Goal: Information Seeking & Learning: Learn about a topic

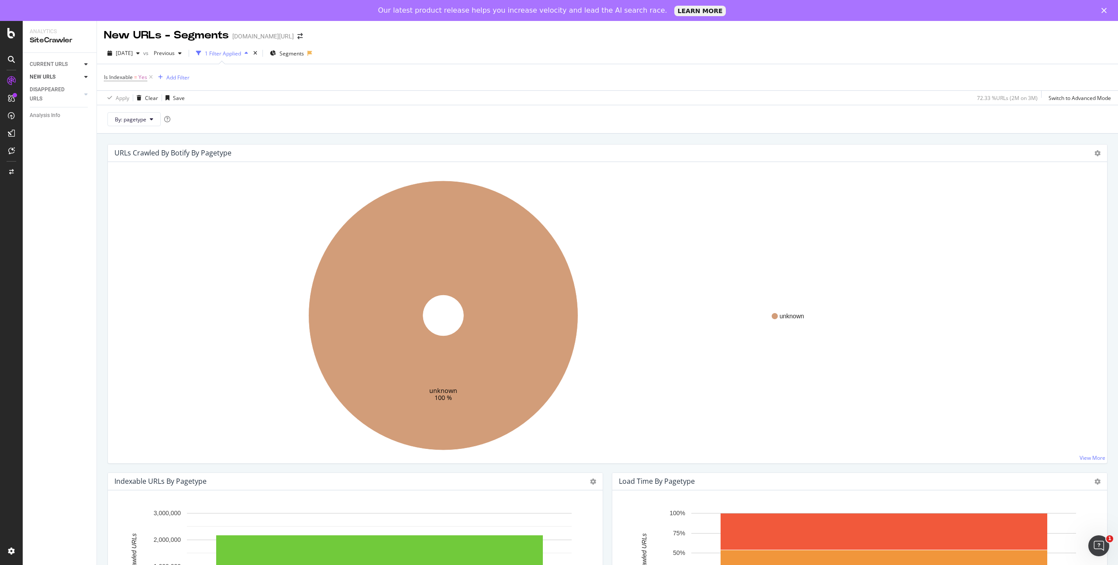
click at [82, 64] on div "CURRENT URLS" at bounding box center [63, 64] width 67 height 13
click at [84, 63] on icon at bounding box center [85, 64] width 3 height 5
click at [47, 77] on div "Overview" at bounding box center [40, 77] width 21 height 9
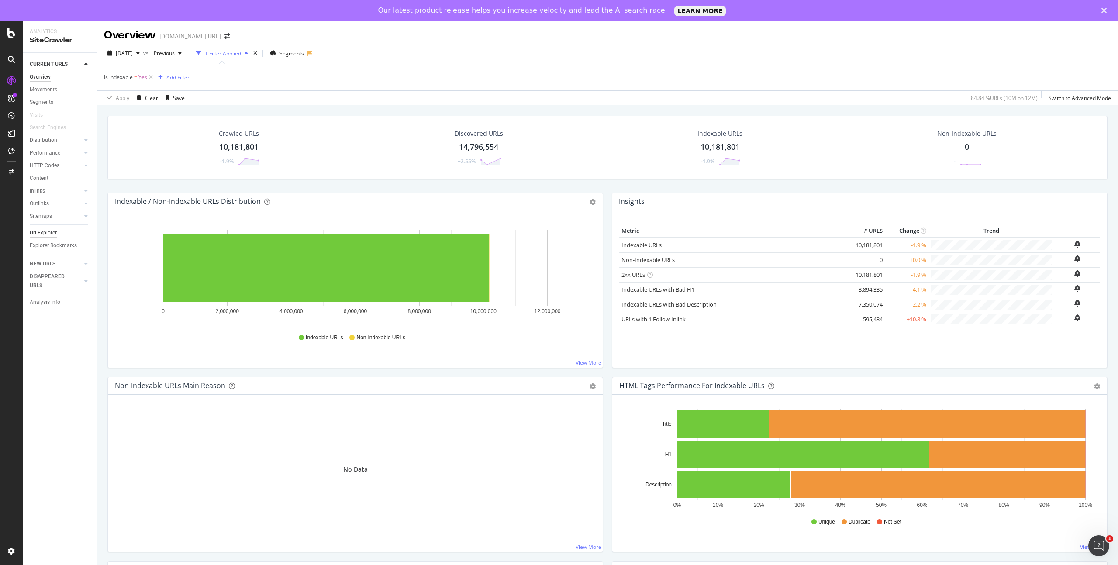
click at [49, 231] on div "Url Explorer" at bounding box center [43, 232] width 27 height 9
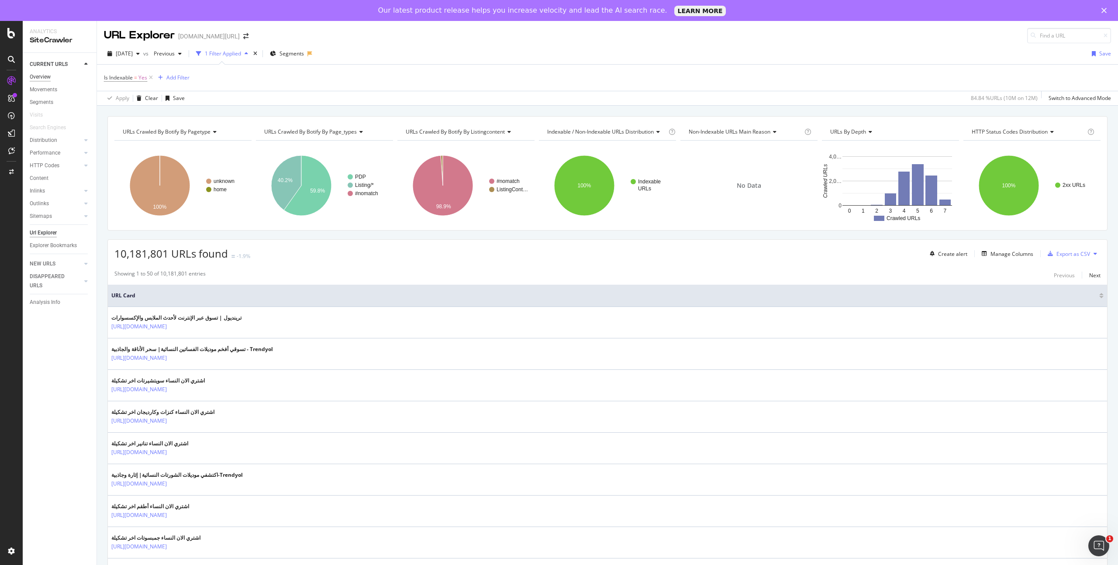
click at [48, 77] on div "Overview" at bounding box center [40, 77] width 21 height 9
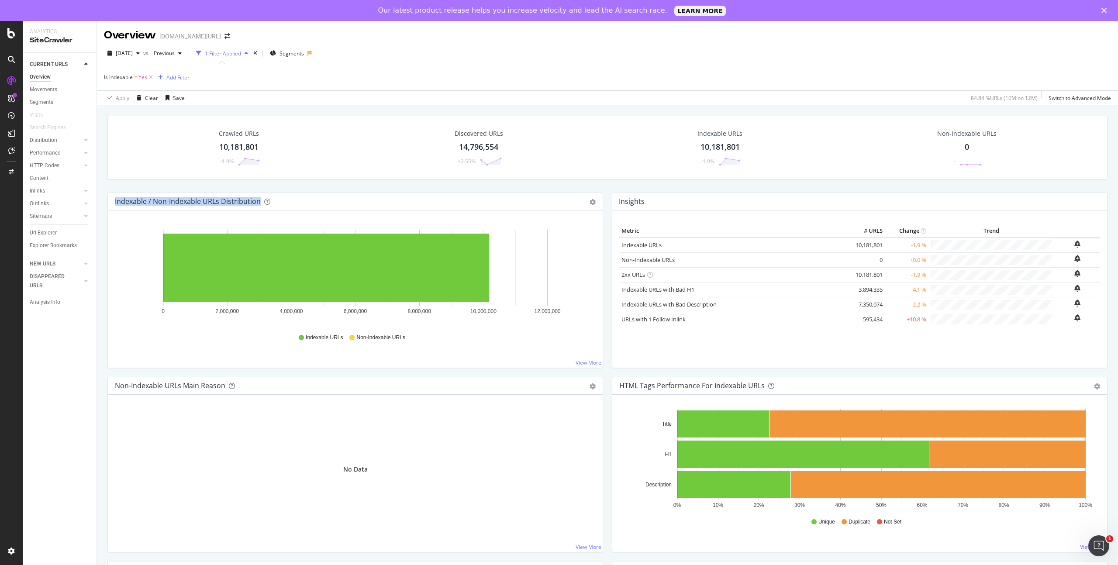
drag, startPoint x: 294, startPoint y: 203, endPoint x: 115, endPoint y: 202, distance: 179.1
click at [115, 202] on div "Indexable / Non-Indexable URLs Distribution" at bounding box center [346, 201] width 462 height 9
click at [115, 202] on div "Indexable / Non-Indexable URLs Distribution" at bounding box center [188, 201] width 146 height 9
drag, startPoint x: 115, startPoint y: 201, endPoint x: 296, endPoint y: 198, distance: 180.9
click at [296, 198] on div "Indexable / Non-Indexable URLs Distribution" at bounding box center [346, 201] width 462 height 9
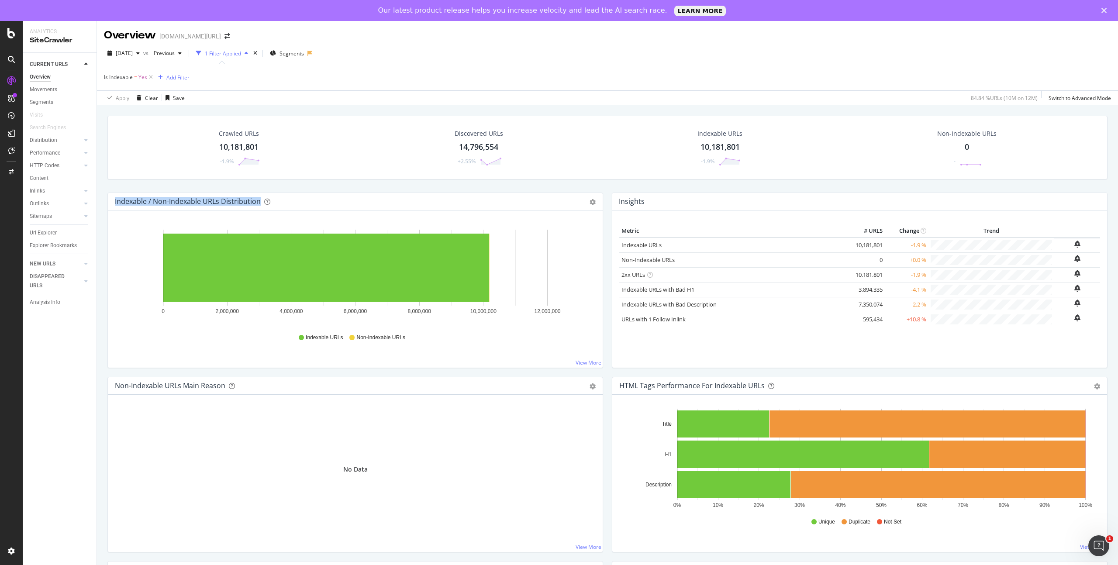
click at [299, 199] on div "Indexable / Non-Indexable URLs Distribution" at bounding box center [346, 201] width 462 height 9
click at [41, 231] on div "Url Explorer" at bounding box center [43, 232] width 27 height 9
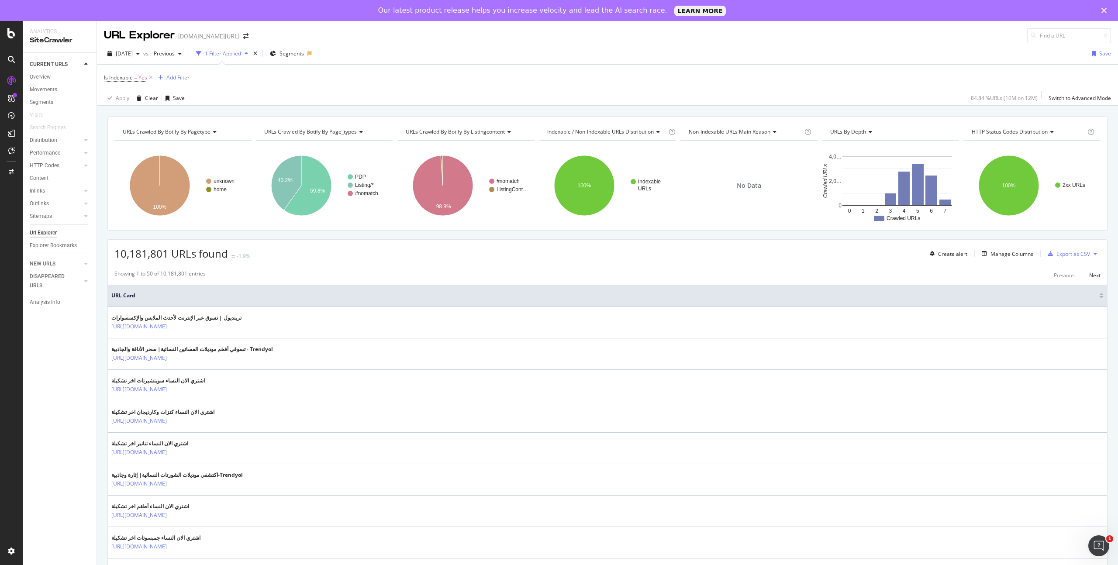
click at [696, 62] on div "2024 Jul. 9th vs Previous 1 Filter Applied Segments Save" at bounding box center [607, 55] width 1021 height 17
click at [47, 77] on div "Overview" at bounding box center [40, 77] width 21 height 9
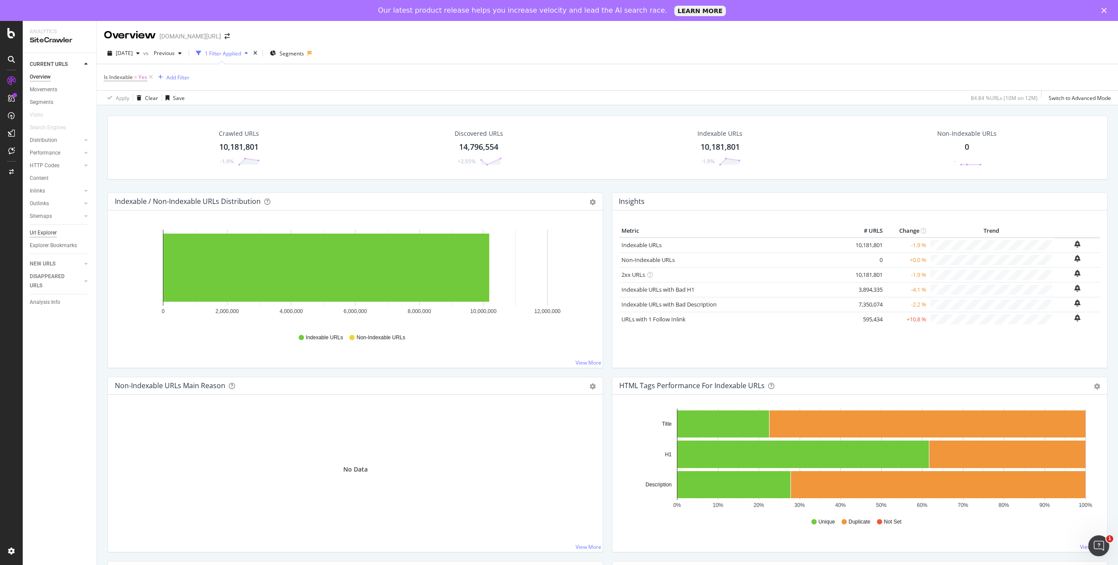
click at [48, 230] on div "Url Explorer" at bounding box center [43, 232] width 27 height 9
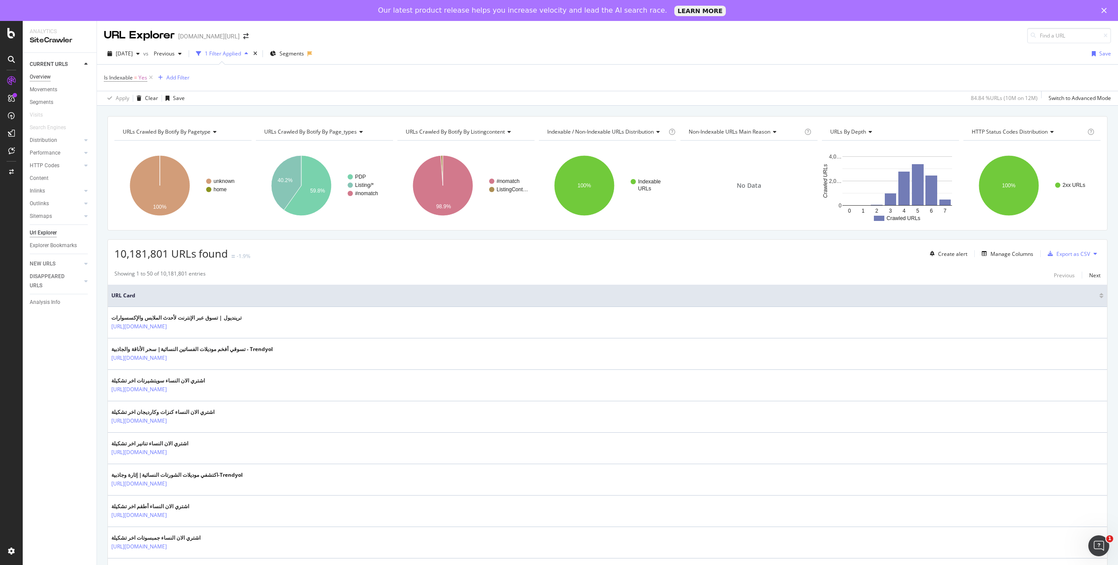
click at [51, 75] on div "Overview" at bounding box center [40, 77] width 21 height 9
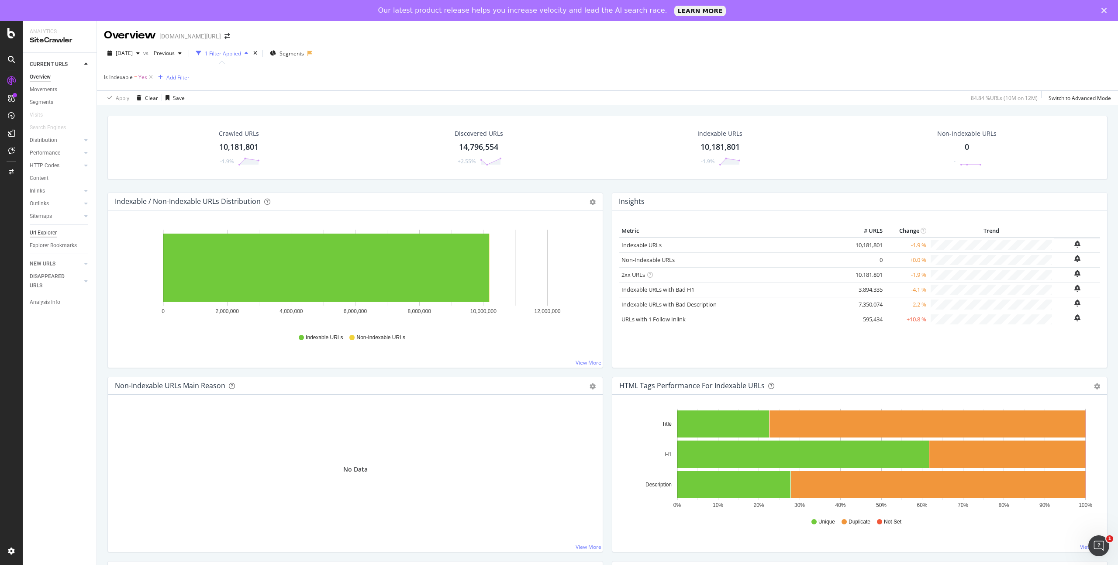
click at [50, 231] on div "Url Explorer" at bounding box center [43, 232] width 27 height 9
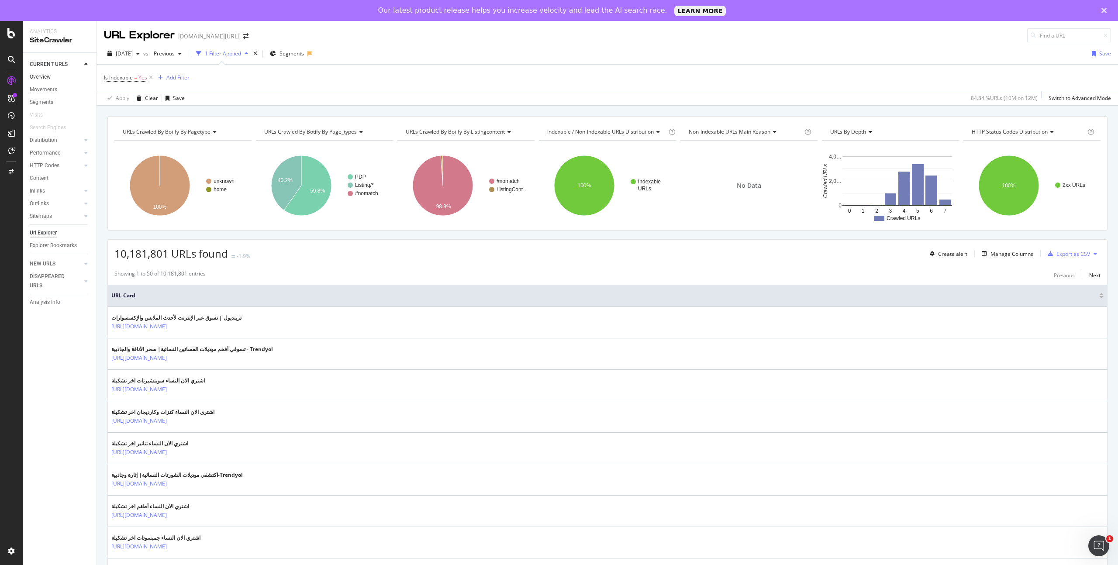
click at [52, 73] on link "Overview" at bounding box center [60, 77] width 61 height 9
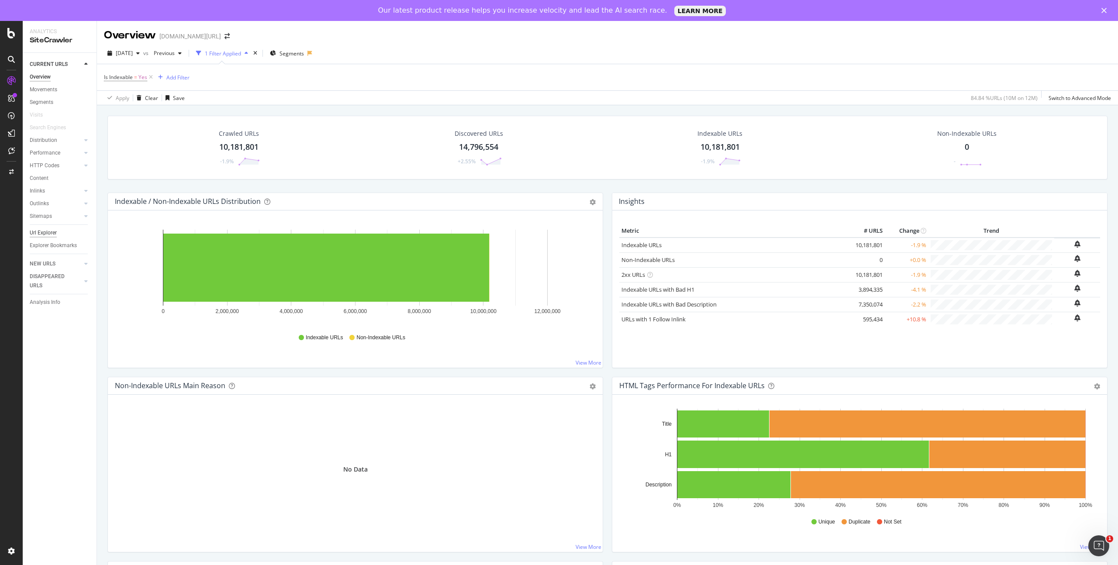
click at [50, 231] on div "Url Explorer" at bounding box center [43, 232] width 27 height 9
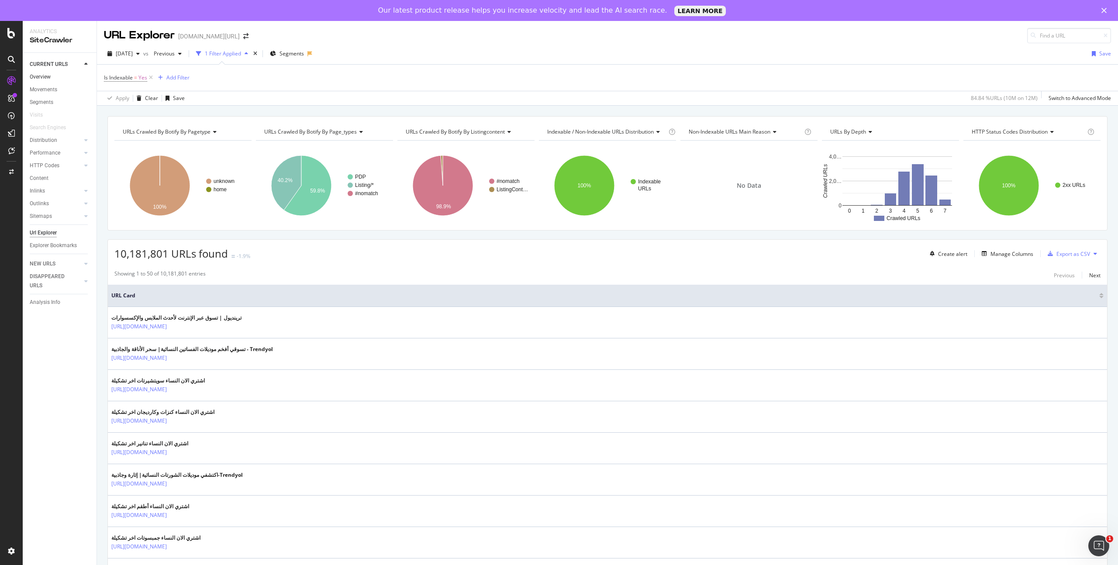
click at [51, 76] on link "Overview" at bounding box center [60, 77] width 61 height 9
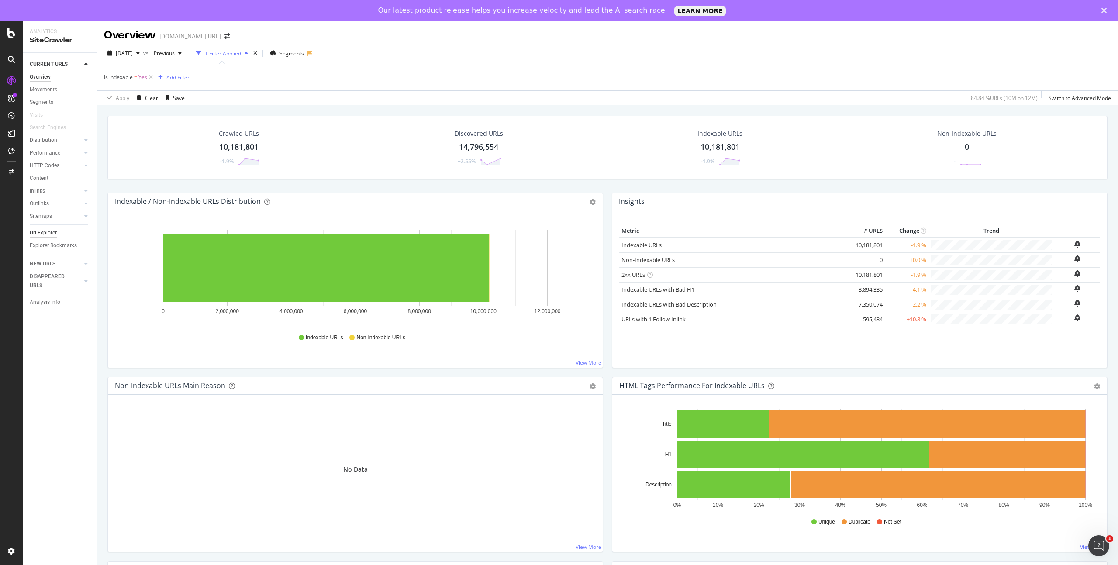
click at [51, 231] on div "Url Explorer" at bounding box center [43, 232] width 27 height 9
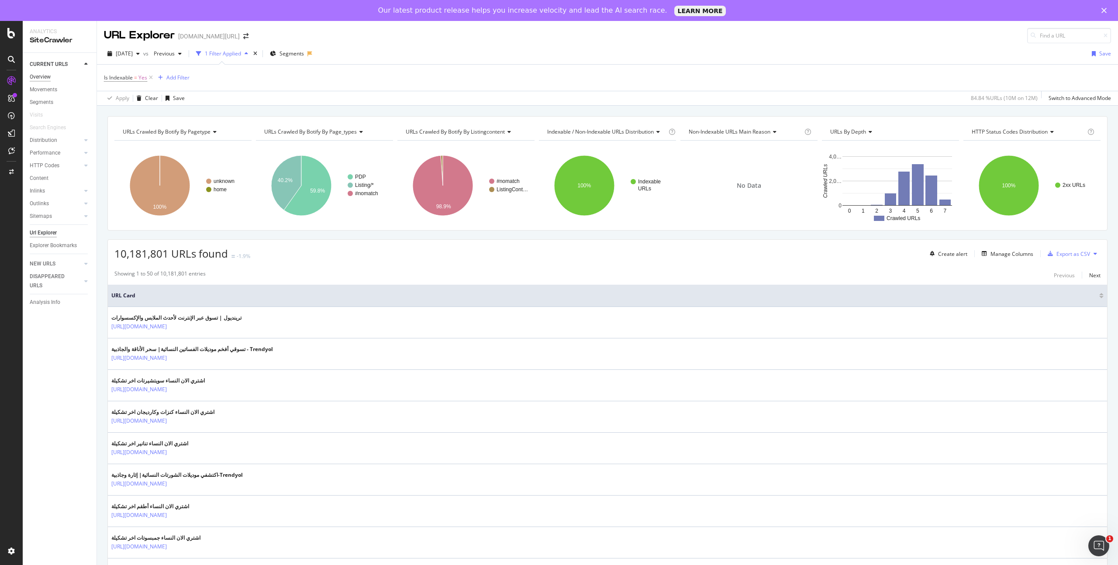
click at [45, 73] on div "Overview" at bounding box center [40, 77] width 21 height 9
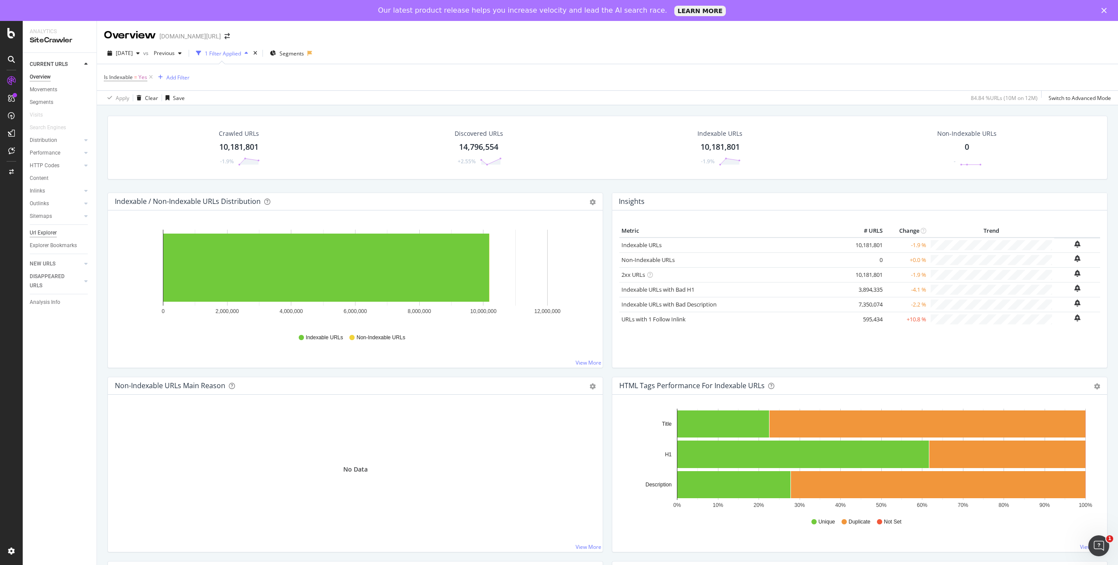
click at [55, 230] on div "Url Explorer" at bounding box center [43, 232] width 27 height 9
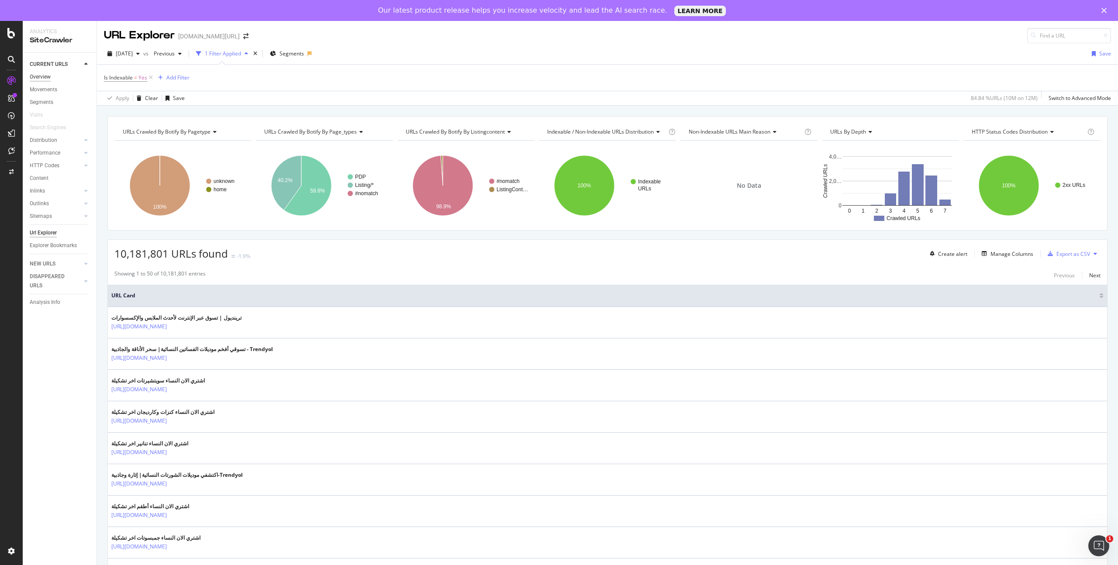
click at [50, 77] on div "Overview" at bounding box center [40, 77] width 21 height 9
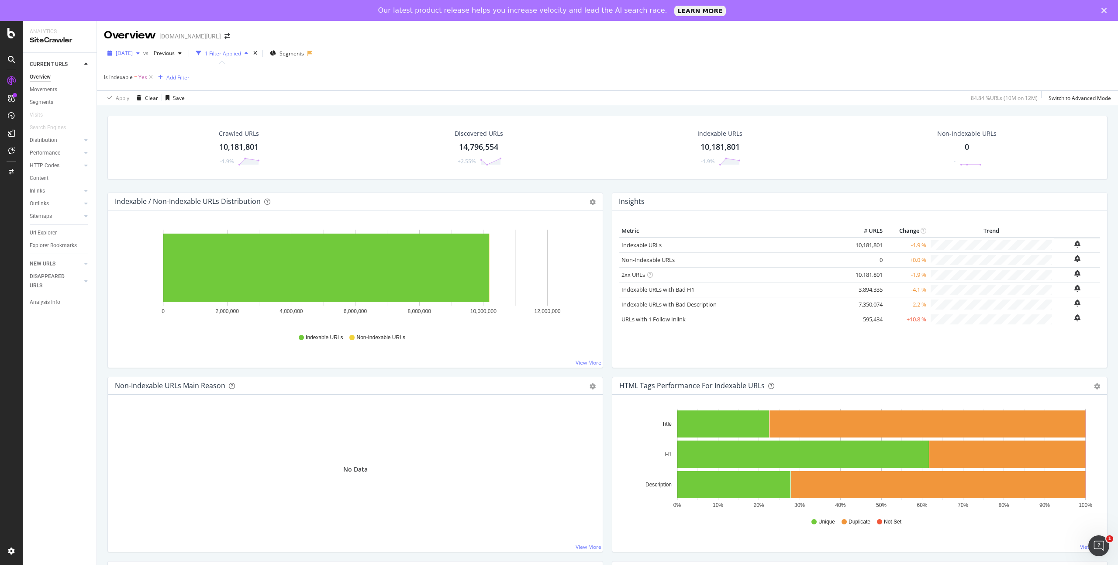
click at [140, 52] on icon "button" at bounding box center [137, 53] width 3 height 5
click at [143, 85] on div "[DATE]" at bounding box center [139, 85] width 44 height 8
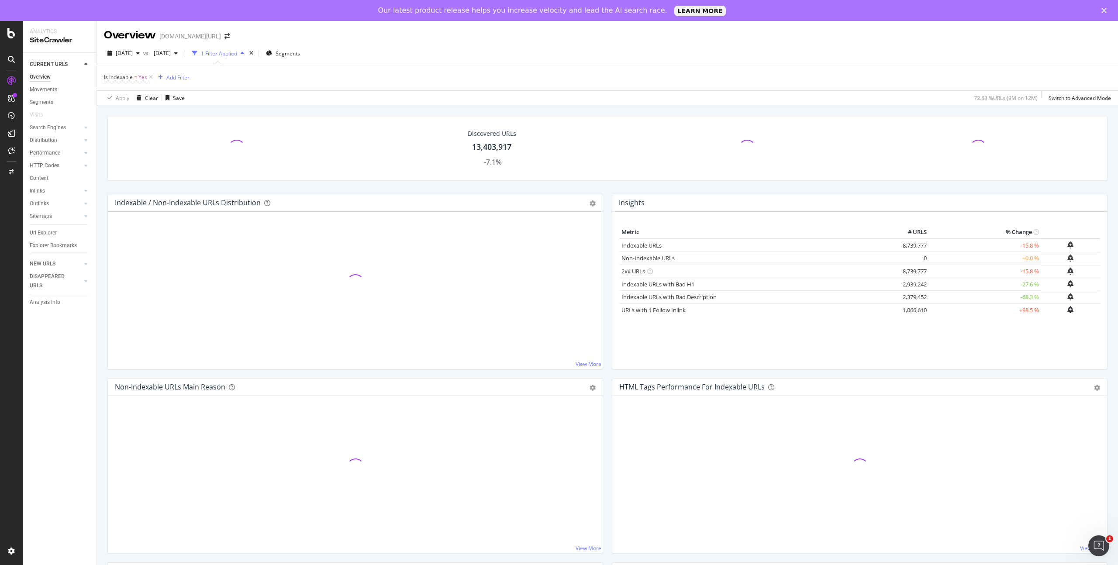
click at [512, 107] on div "Discovered URLs 13,403,917 -7.1% Indexable / Non-Indexable URLs Distribution Ba…" at bounding box center [607, 387] width 1021 height 565
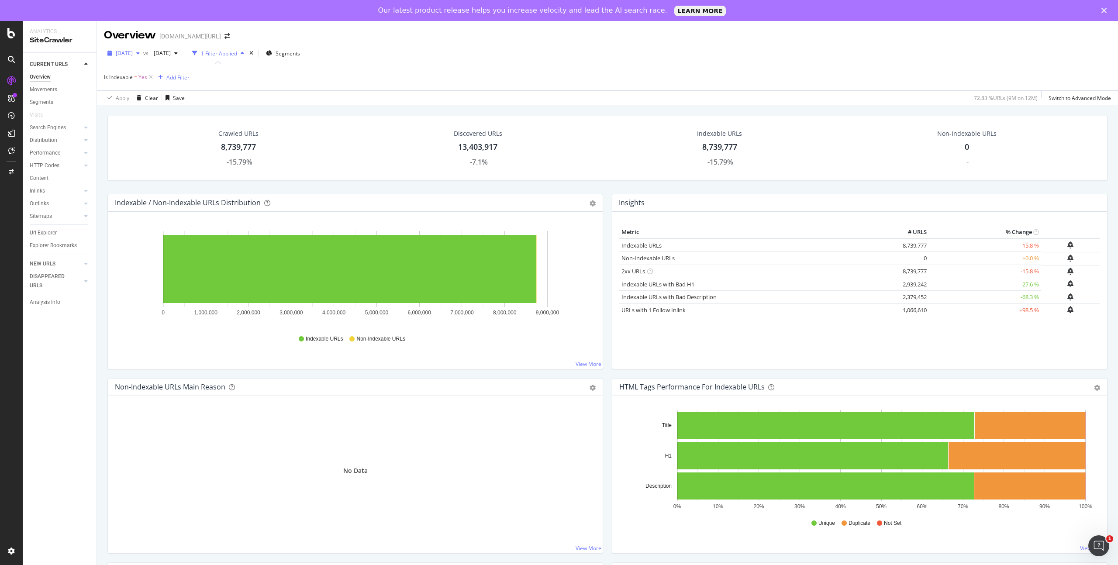
click at [140, 53] on icon "button" at bounding box center [137, 53] width 3 height 5
click at [171, 52] on span "[DATE]" at bounding box center [160, 52] width 21 height 7
click at [310, 90] on div "Apply Clear Save 72.83 % URLs ( 9M on 12M ) Switch to Advanced Mode" at bounding box center [607, 97] width 1021 height 14
click at [52, 104] on div "Segments" at bounding box center [42, 102] width 24 height 9
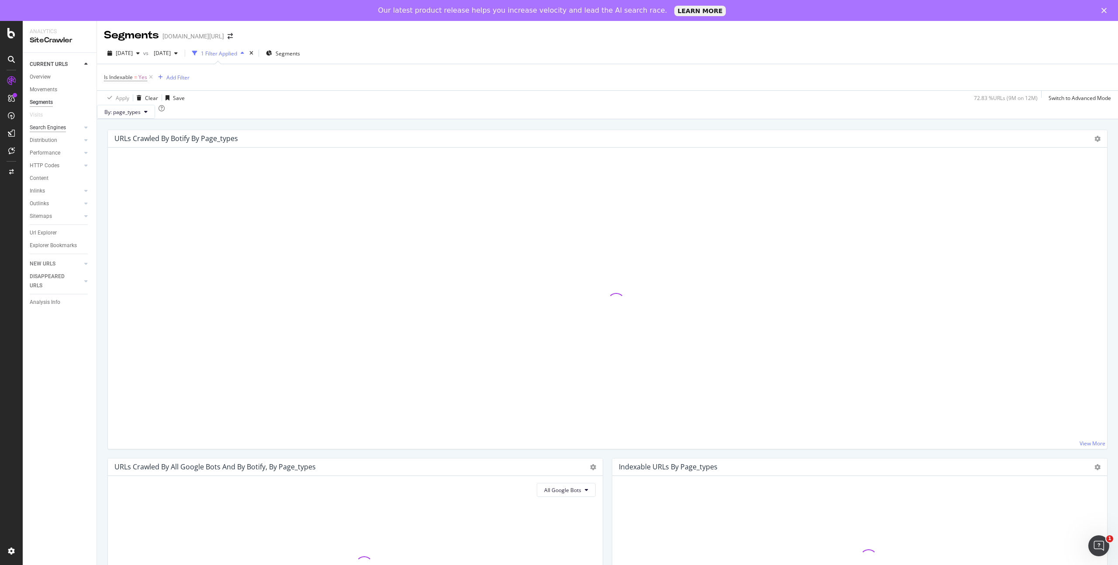
click at [51, 128] on div "Search Engines" at bounding box center [48, 127] width 36 height 9
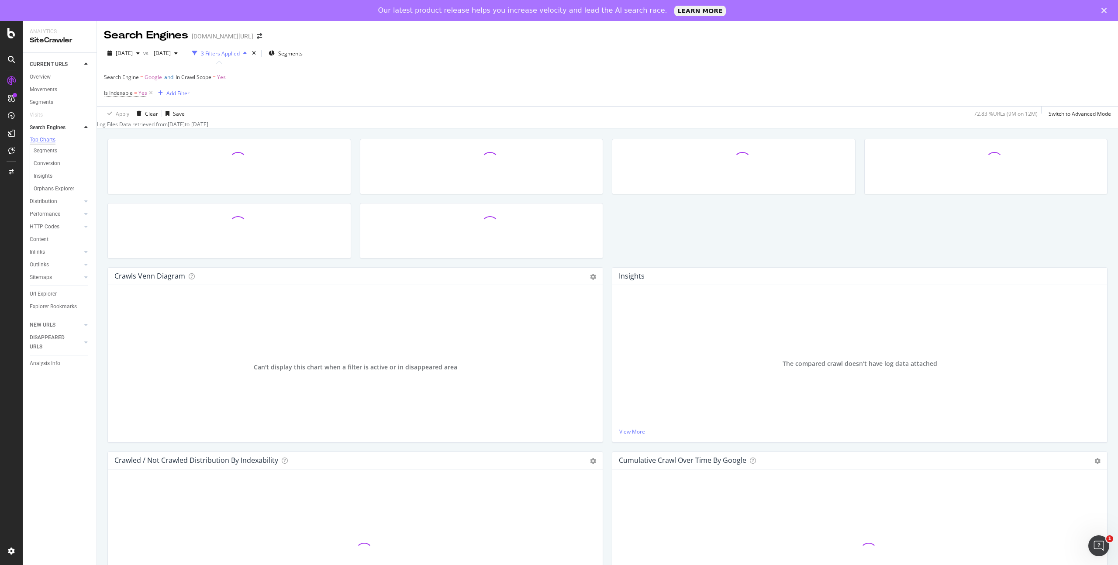
click at [52, 140] on div "Top Charts" at bounding box center [43, 139] width 26 height 7
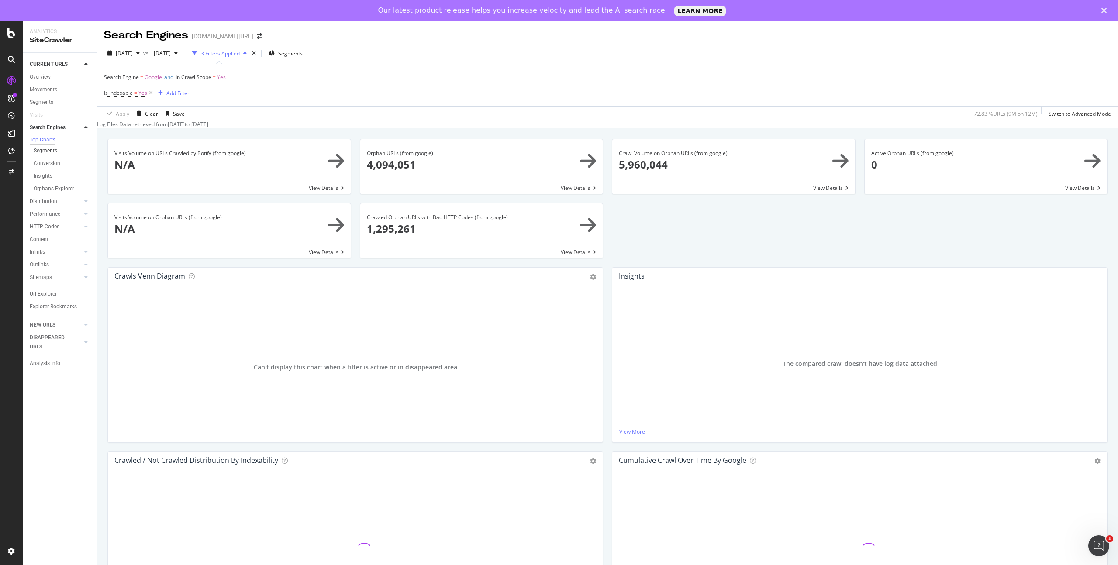
click at [54, 155] on div "Segments" at bounding box center [46, 150] width 24 height 9
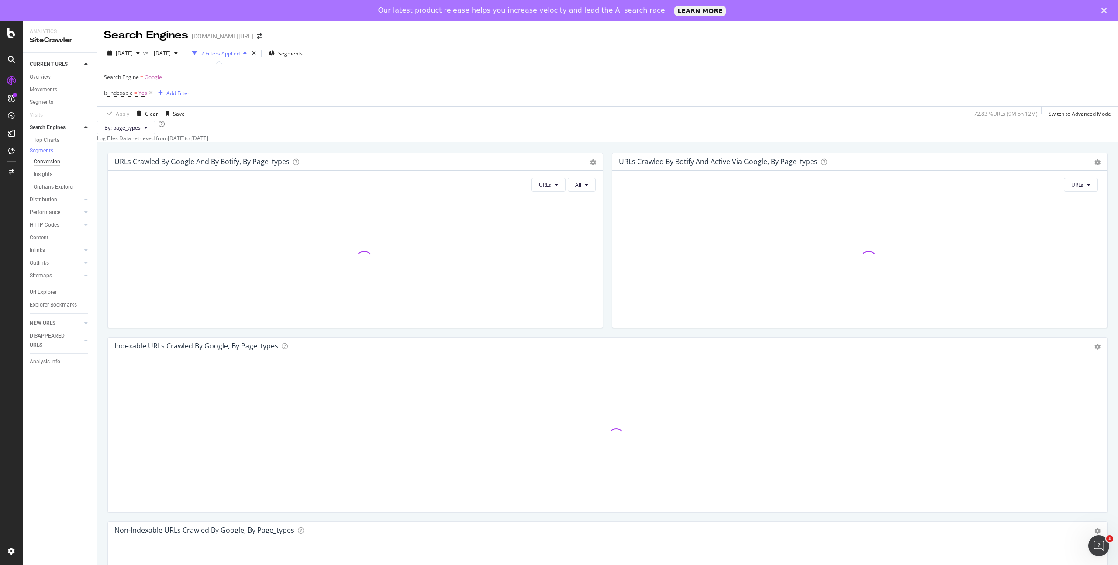
click at [55, 166] on div "Conversion" at bounding box center [47, 161] width 27 height 9
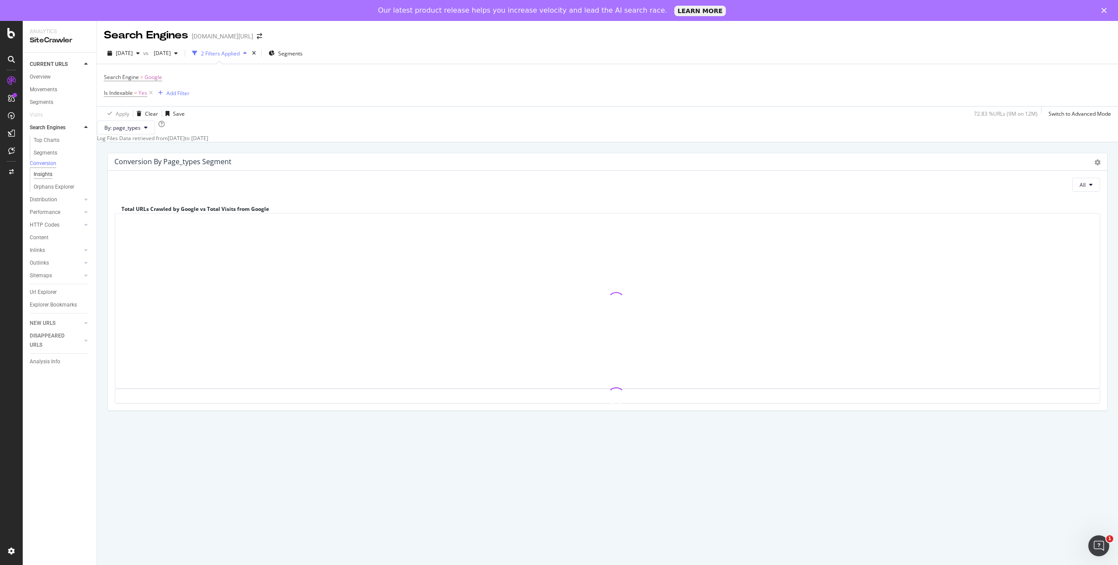
click at [46, 178] on div "Insights" at bounding box center [43, 174] width 19 height 9
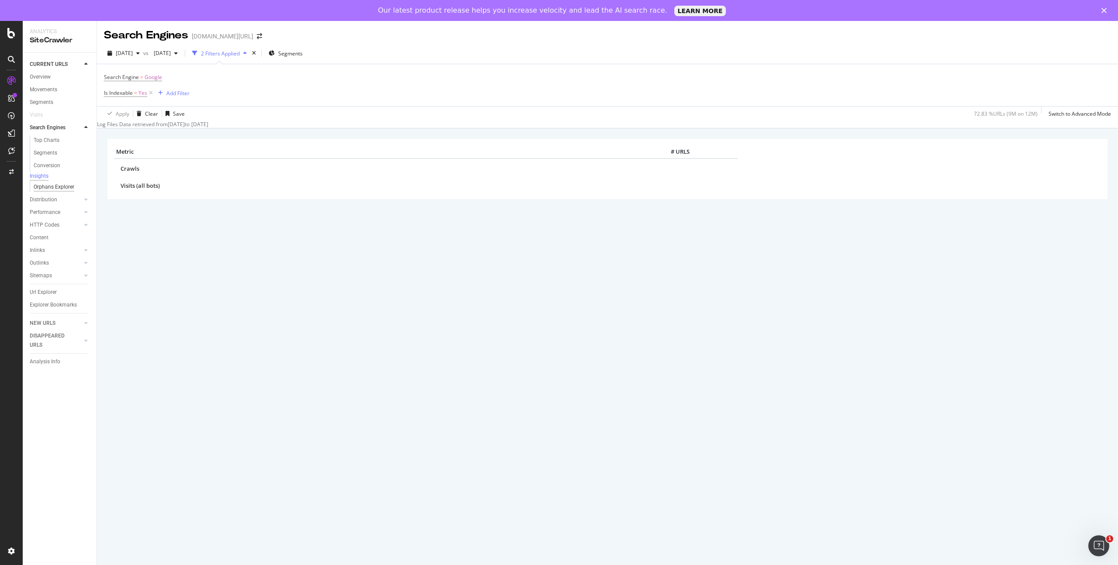
click at [52, 190] on div "Orphans Explorer" at bounding box center [54, 187] width 41 height 9
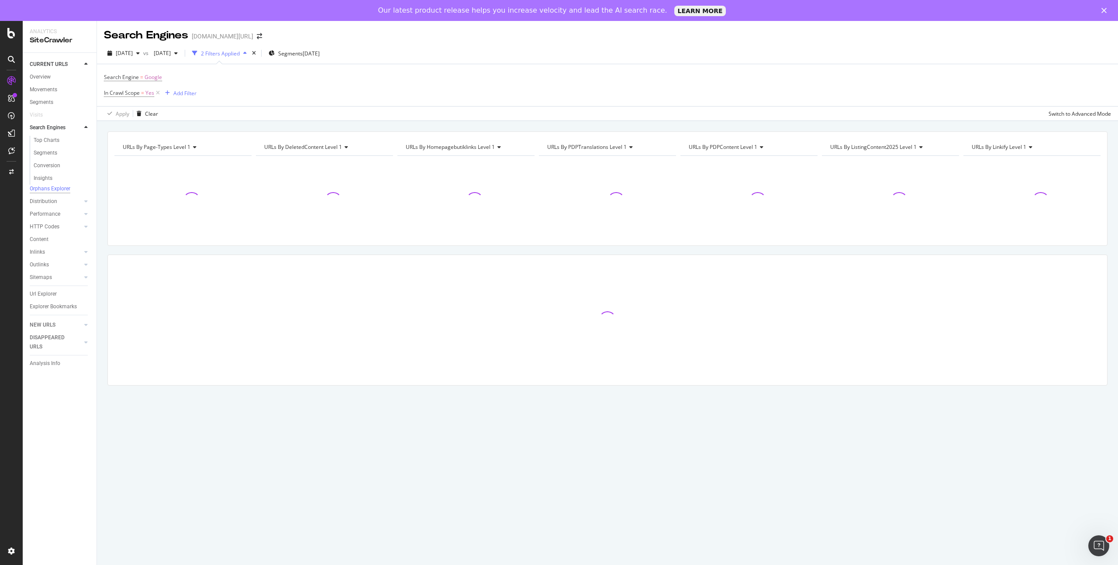
click at [80, 127] on div at bounding box center [77, 127] width 9 height 9
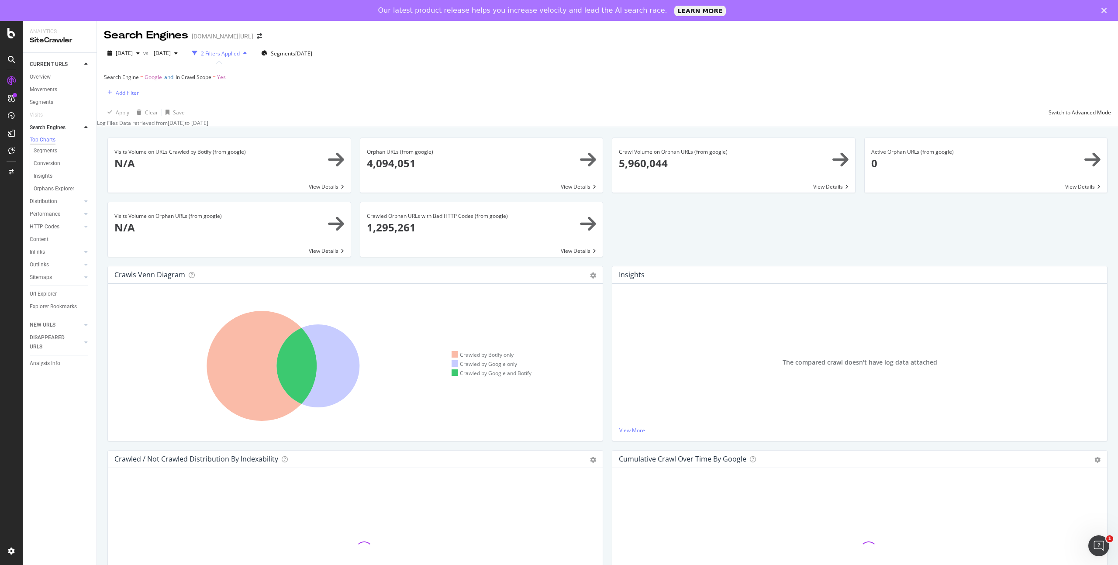
click at [86, 125] on icon at bounding box center [85, 127] width 3 height 5
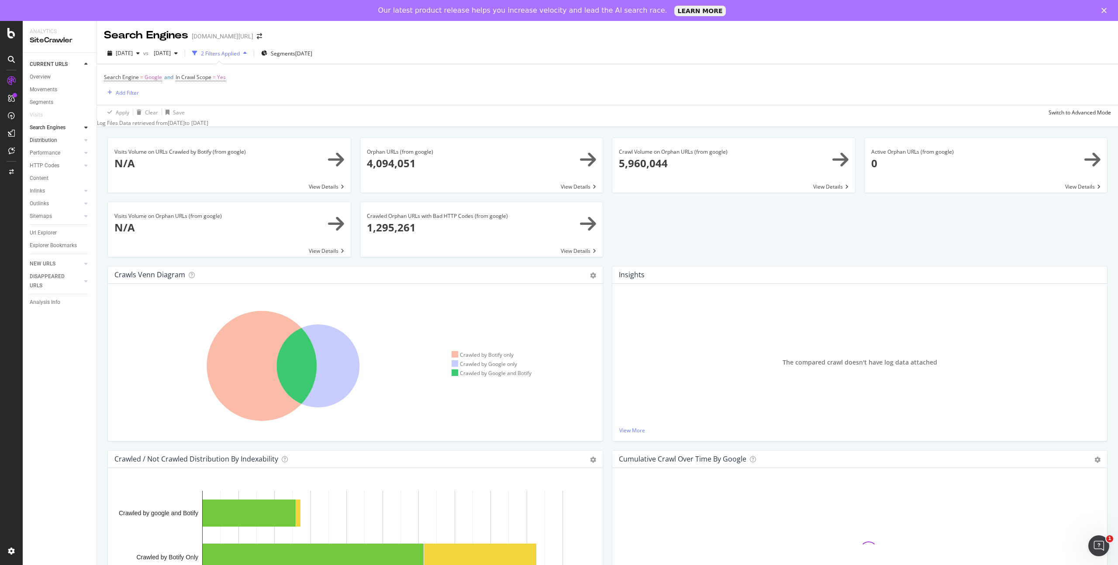
click at [69, 140] on link "Distribution" at bounding box center [56, 140] width 52 height 9
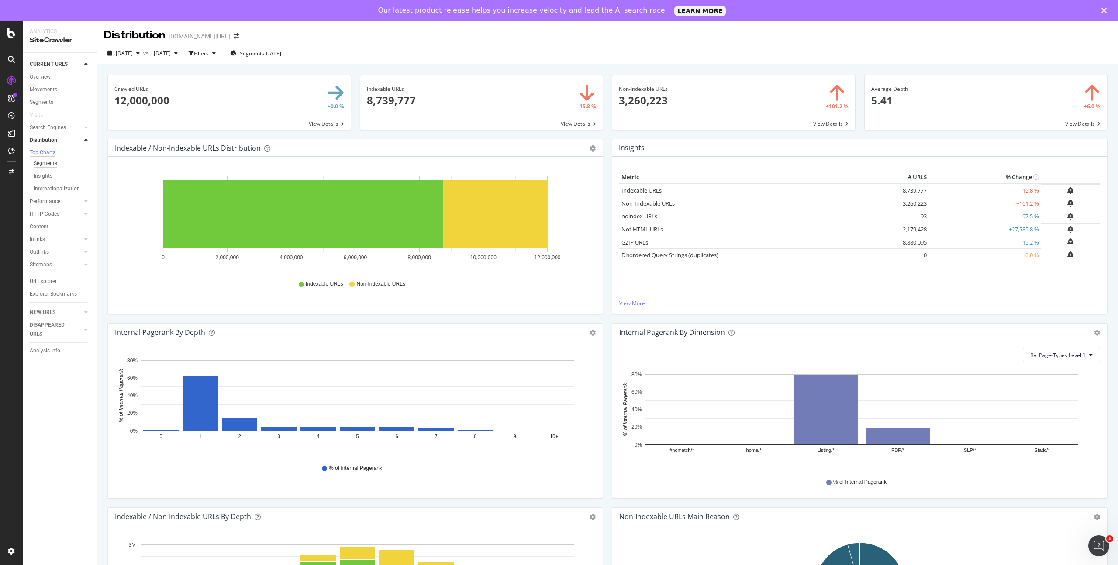
click at [53, 166] on div "Segments" at bounding box center [46, 163] width 24 height 9
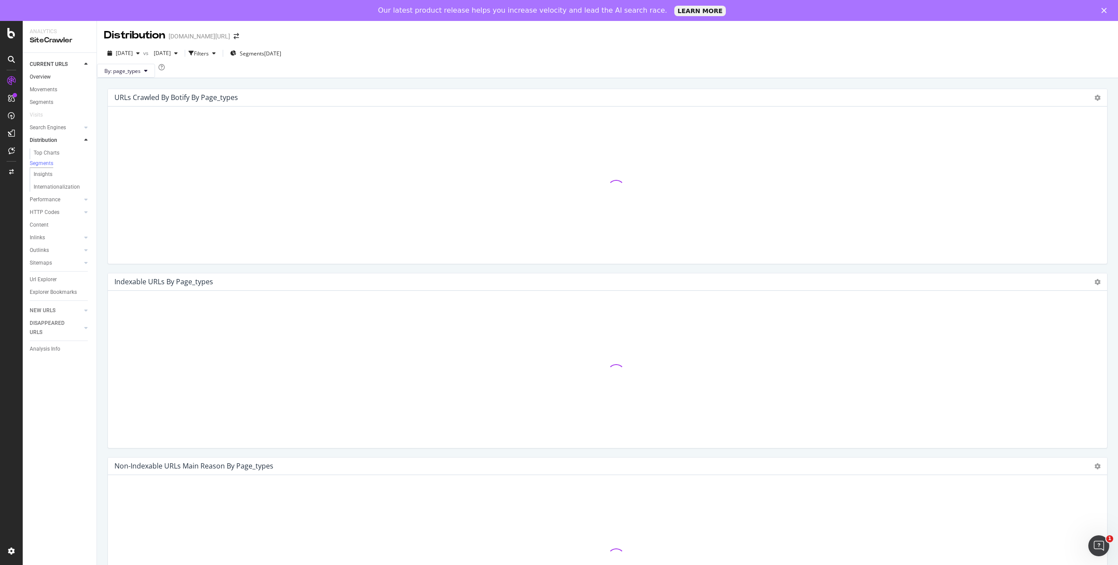
click at [54, 78] on link "Overview" at bounding box center [60, 77] width 61 height 9
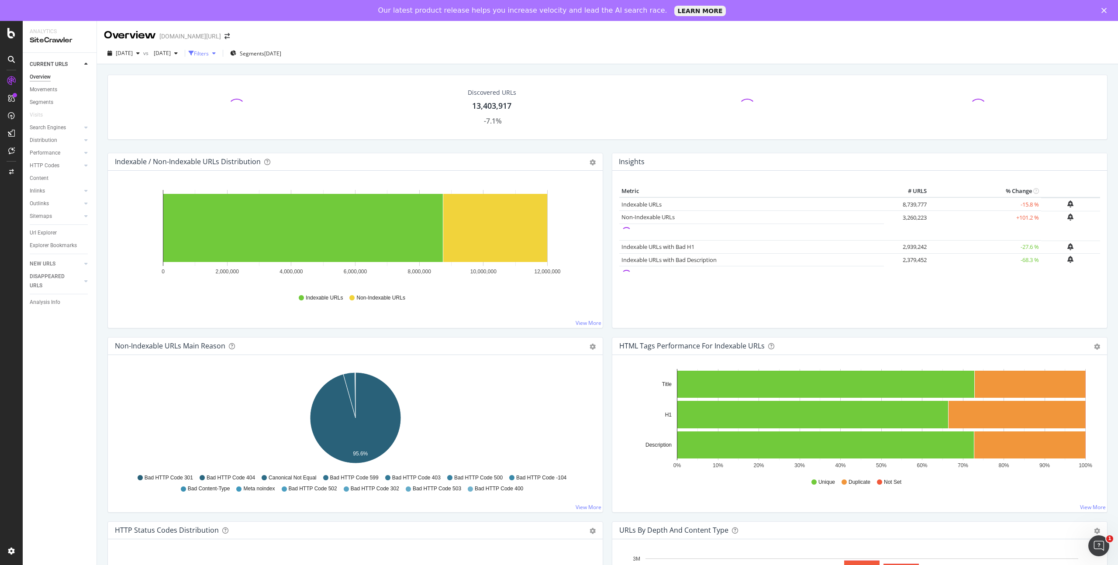
click at [209, 52] on div "Filters" at bounding box center [201, 53] width 15 height 7
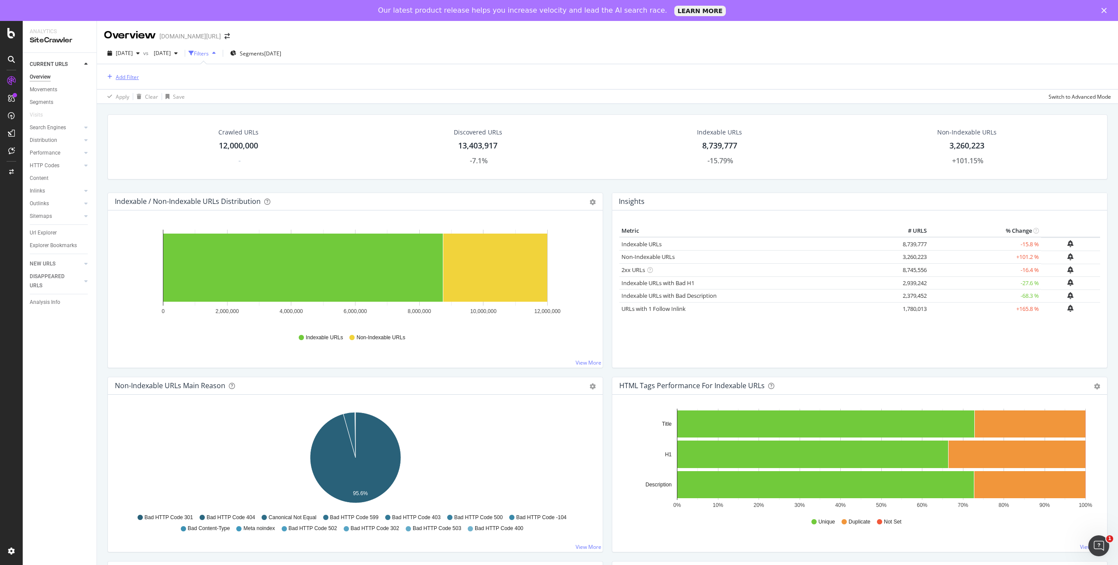
click at [134, 74] on div "Add Filter" at bounding box center [127, 76] width 23 height 7
click at [49, 138] on div "Distribution" at bounding box center [44, 140] width 28 height 9
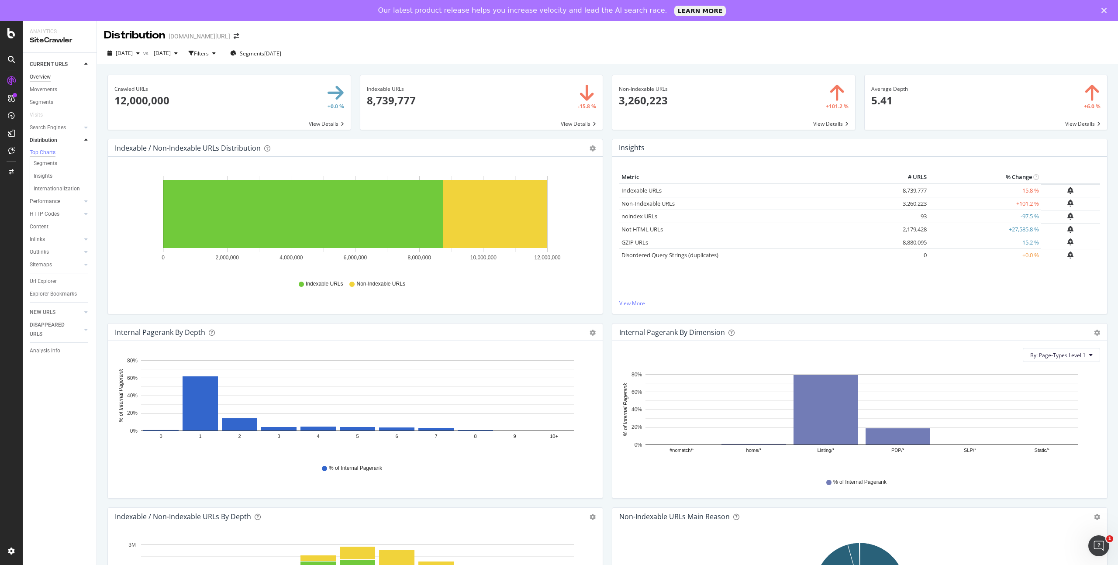
click at [49, 77] on div "Overview" at bounding box center [40, 77] width 21 height 9
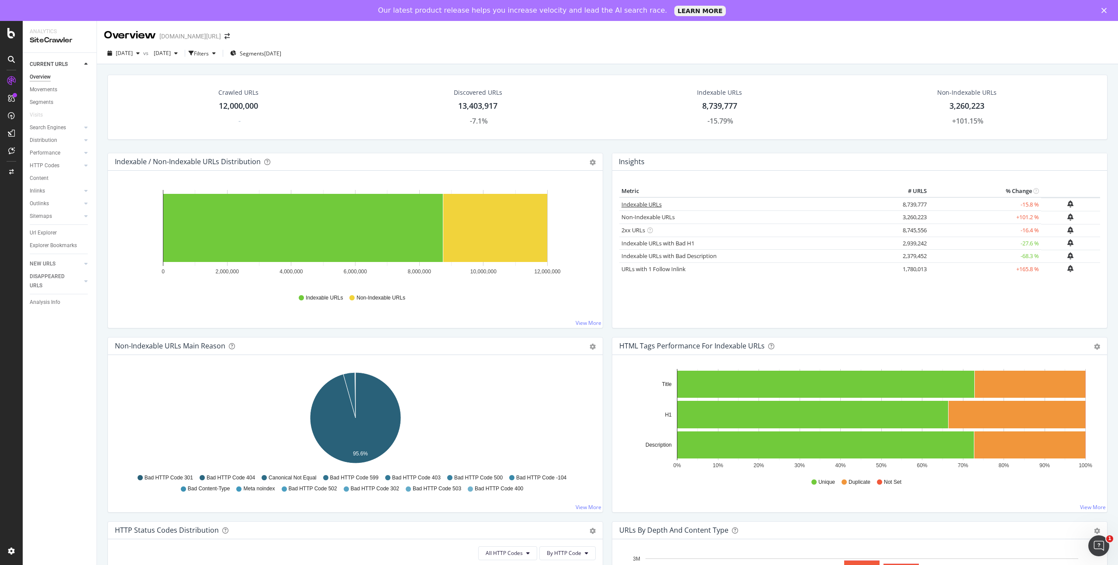
click at [653, 203] on link "Indexable URLs" at bounding box center [642, 204] width 40 height 8
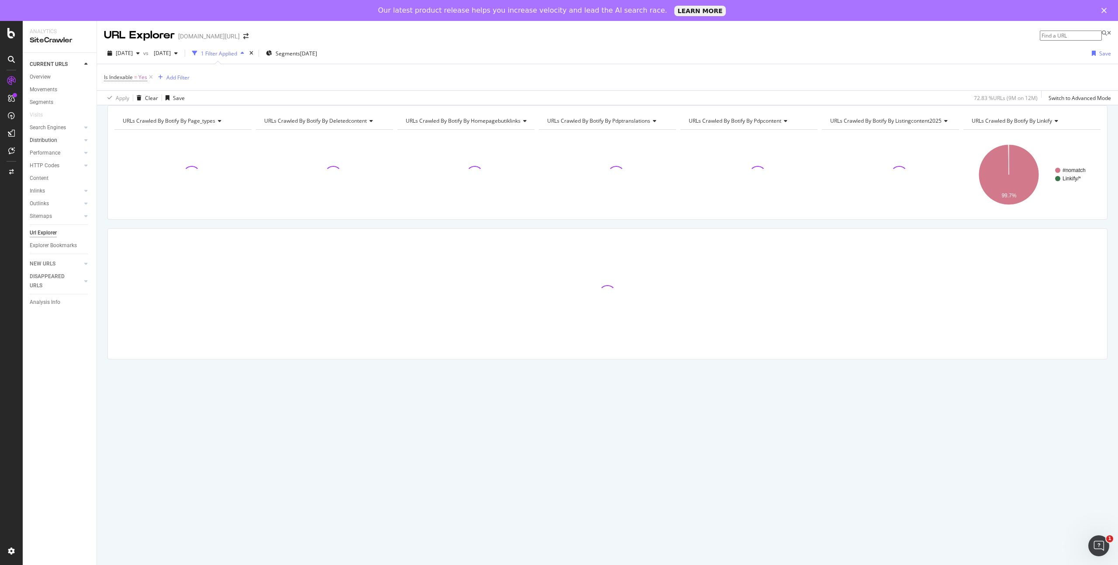
click at [63, 139] on link "Distribution" at bounding box center [56, 140] width 52 height 9
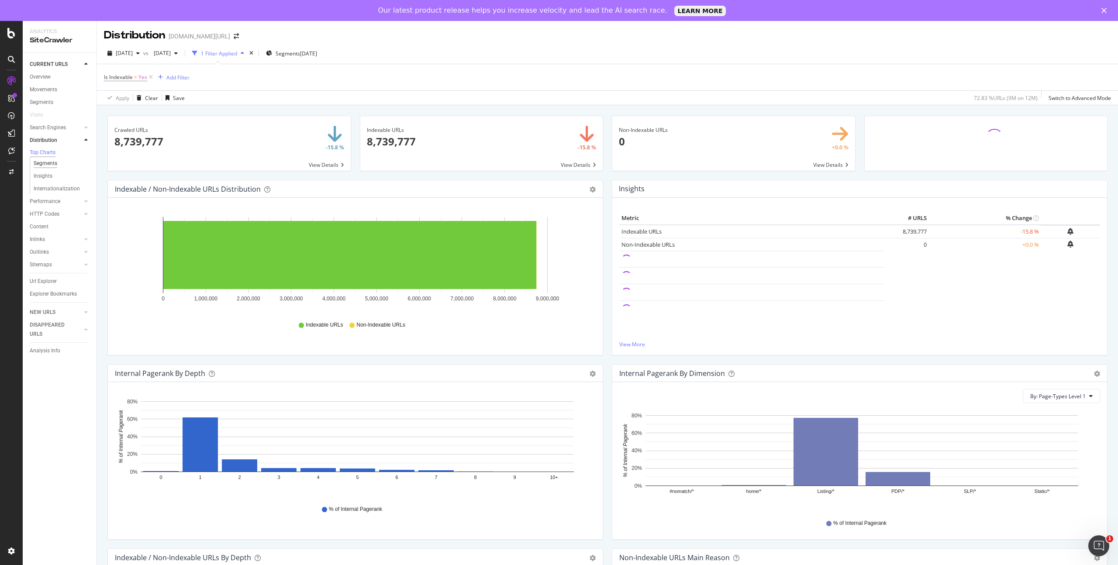
click at [53, 163] on div "Segments" at bounding box center [46, 163] width 24 height 9
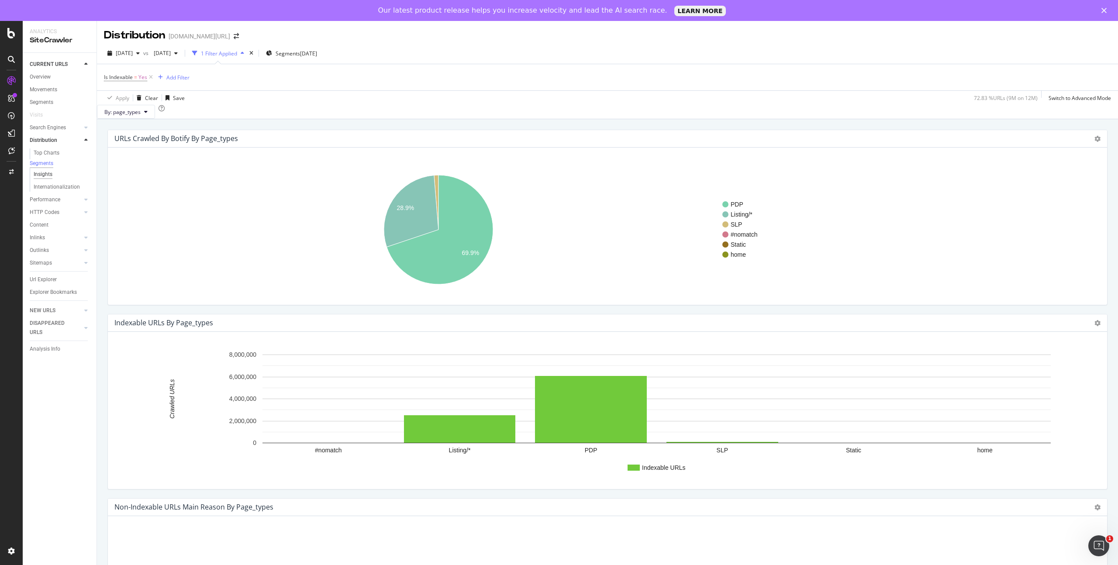
click at [49, 179] on div "Insights" at bounding box center [43, 174] width 19 height 9
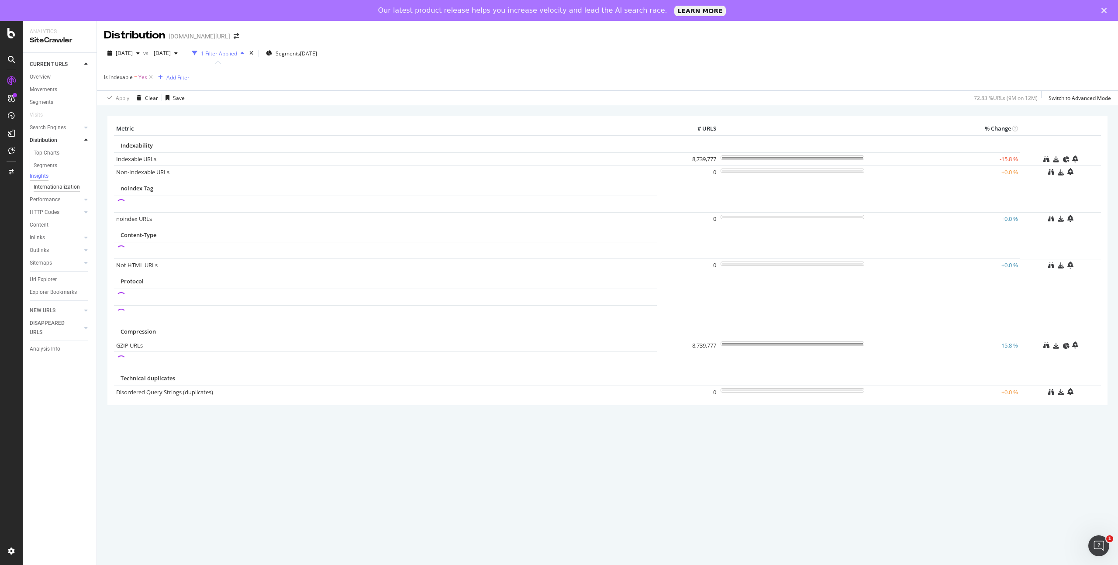
click at [52, 191] on div "Internationalization" at bounding box center [57, 187] width 46 height 9
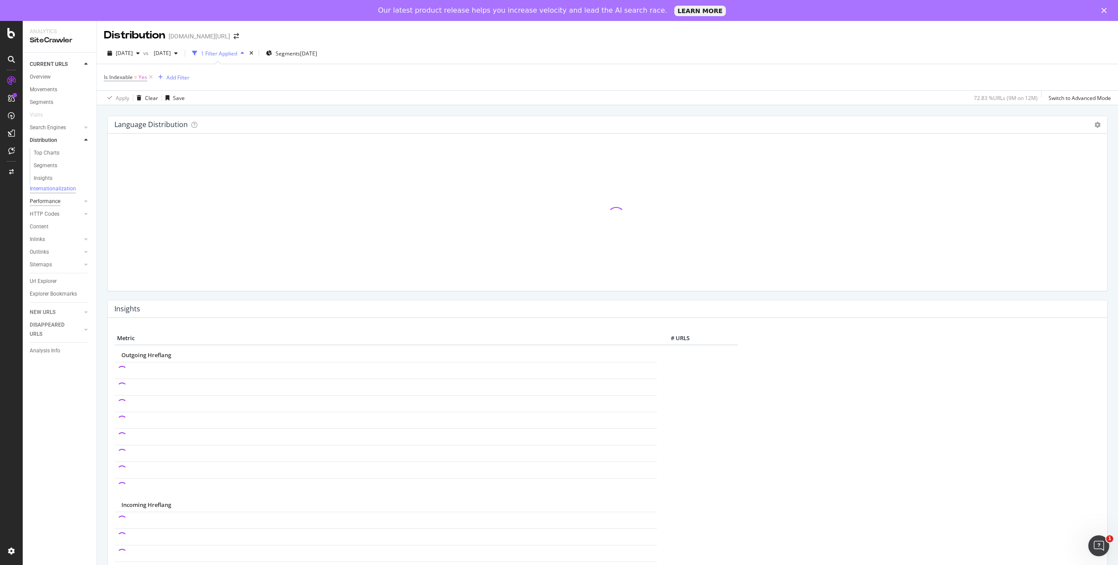
click at [47, 204] on div "Performance" at bounding box center [45, 201] width 31 height 9
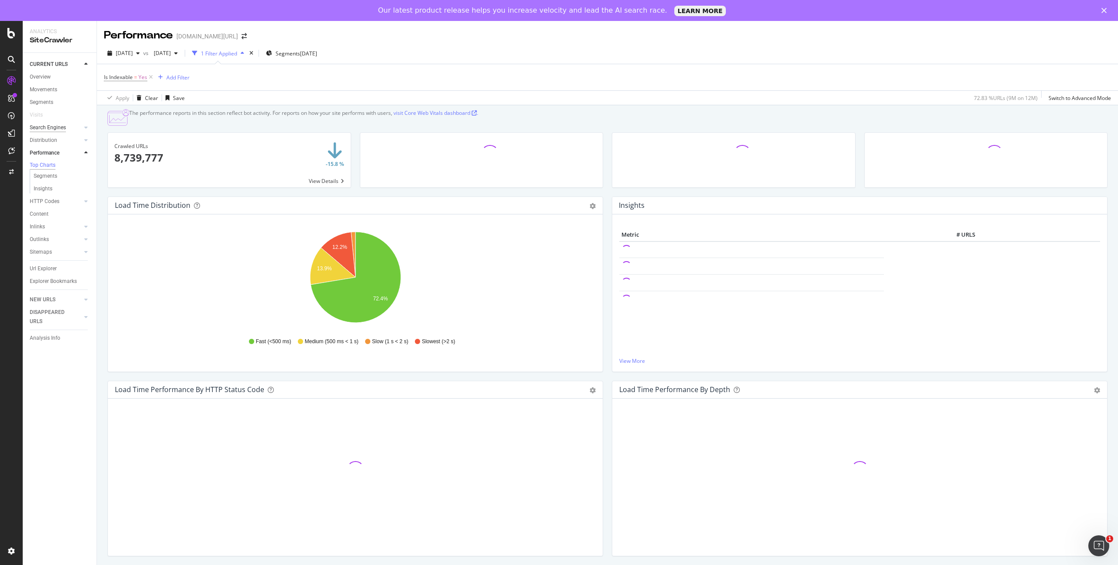
click at [56, 128] on div "Search Engines" at bounding box center [48, 127] width 36 height 9
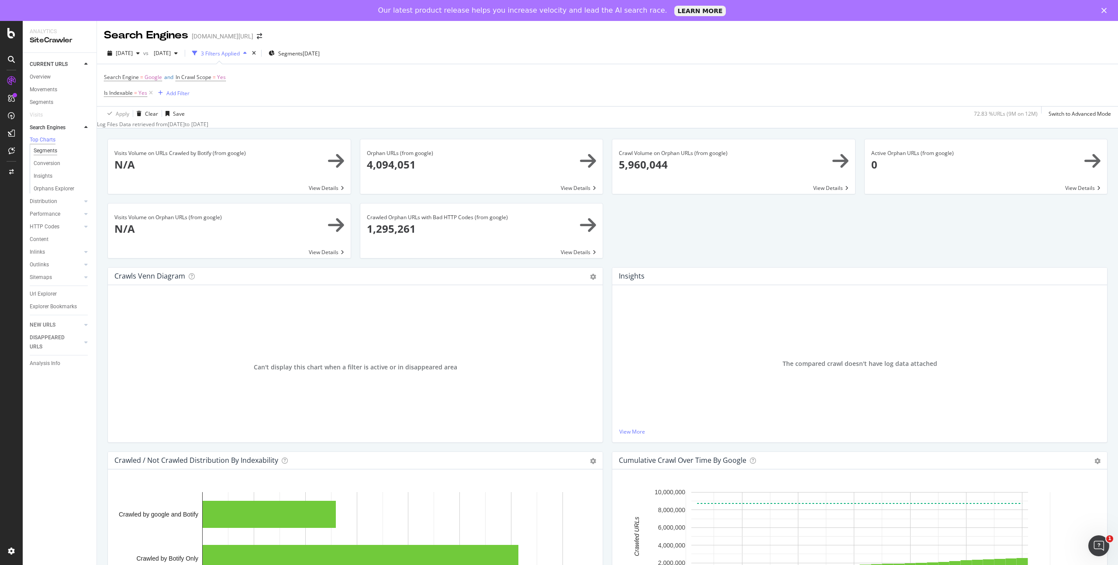
click at [54, 149] on div "Segments" at bounding box center [46, 150] width 24 height 9
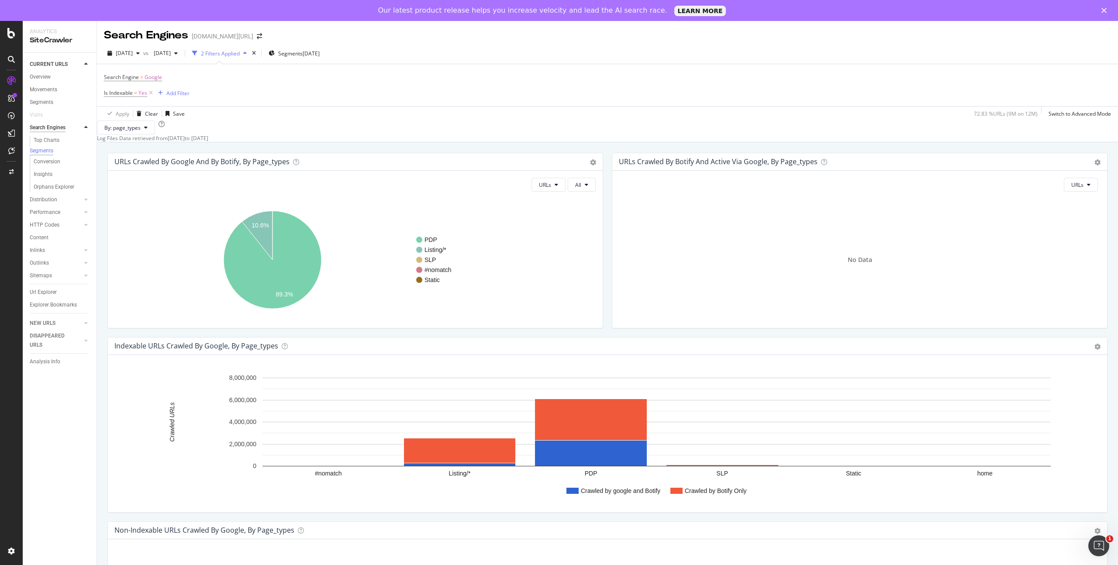
click at [61, 127] on div "Search Engines" at bounding box center [48, 127] width 36 height 9
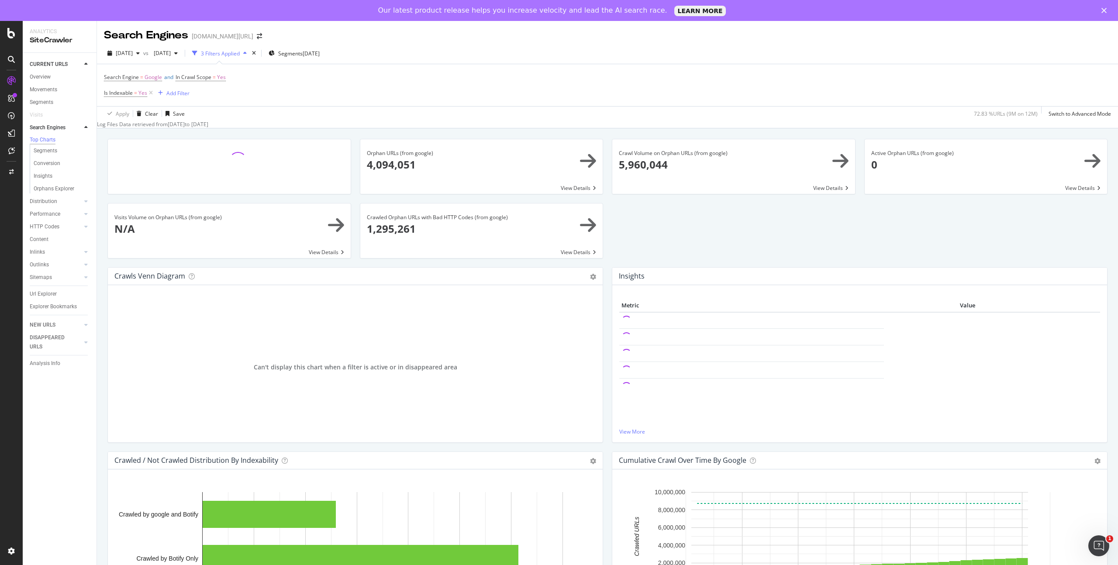
click at [87, 125] on icon at bounding box center [85, 127] width 3 height 5
click at [74, 137] on div at bounding box center [77, 140] width 9 height 9
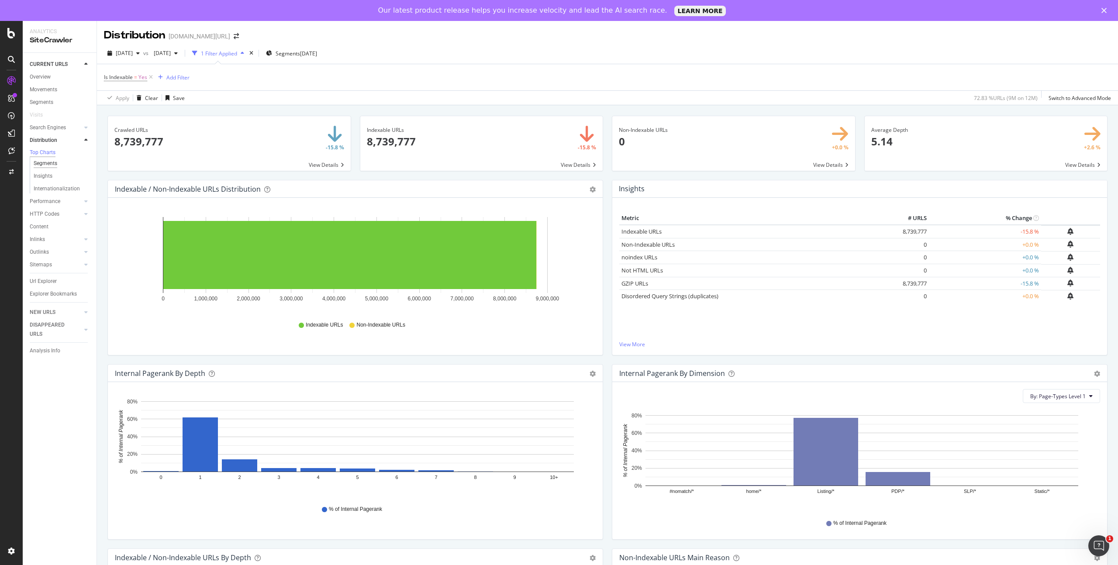
click at [47, 164] on div "Segments" at bounding box center [46, 163] width 24 height 9
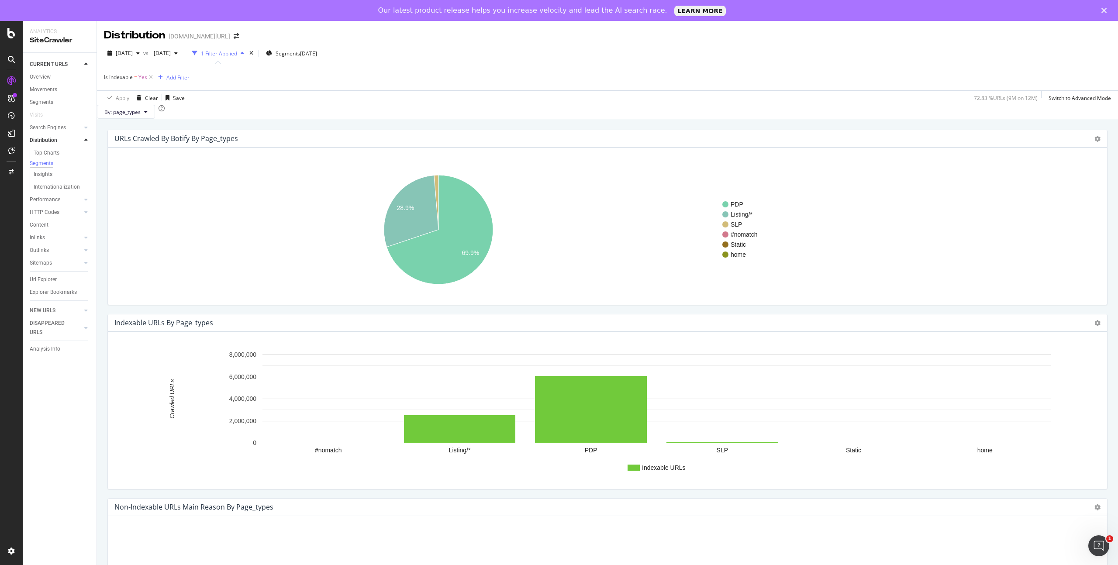
click at [88, 137] on div at bounding box center [86, 140] width 9 height 9
click at [84, 153] on icon at bounding box center [85, 152] width 3 height 5
click at [61, 167] on link "Top Charts" at bounding box center [62, 165] width 57 height 9
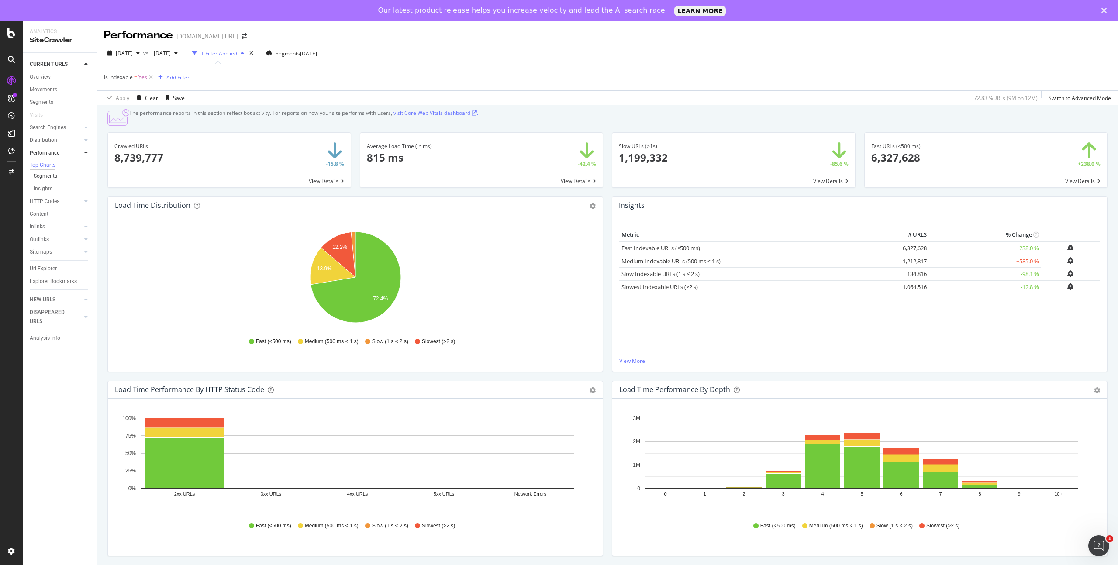
click at [58, 176] on link "Segments" at bounding box center [62, 176] width 57 height 9
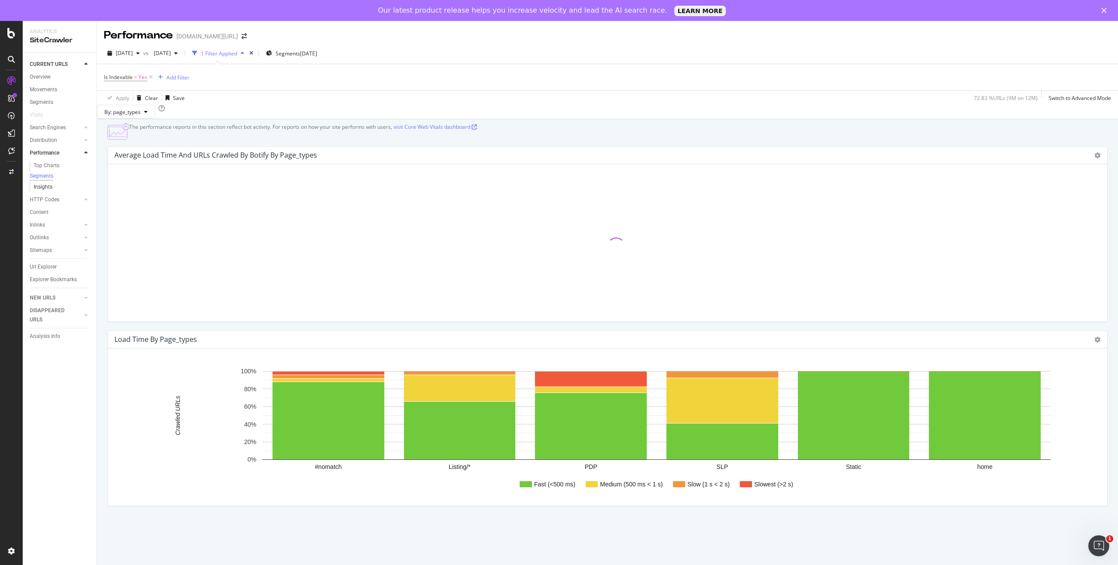
click at [55, 191] on link "Insights" at bounding box center [62, 187] width 57 height 9
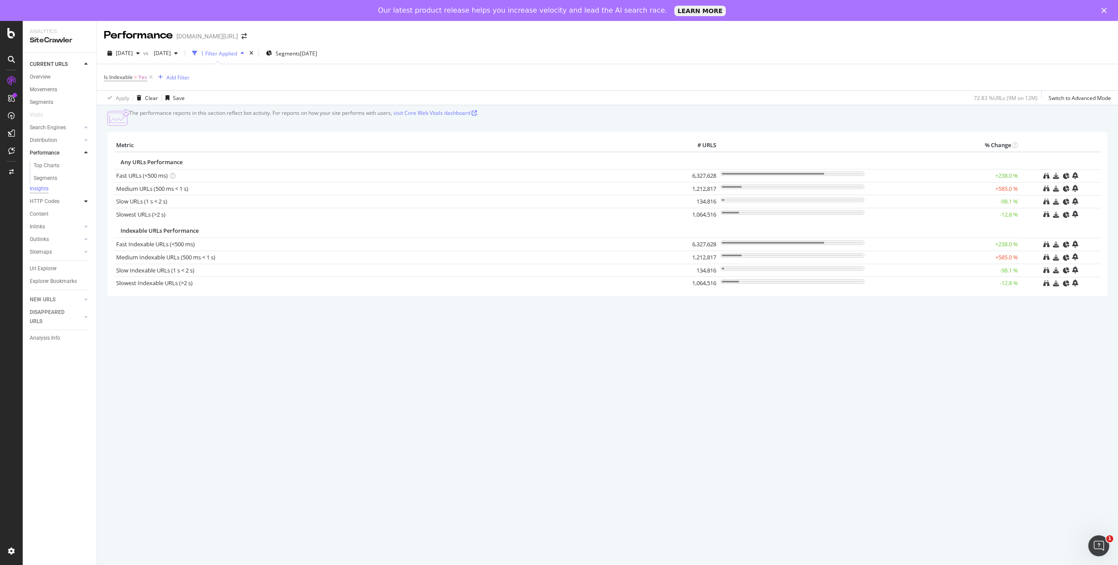
click at [86, 202] on icon at bounding box center [85, 201] width 3 height 5
click at [56, 179] on div "Top Charts" at bounding box center [47, 178] width 26 height 9
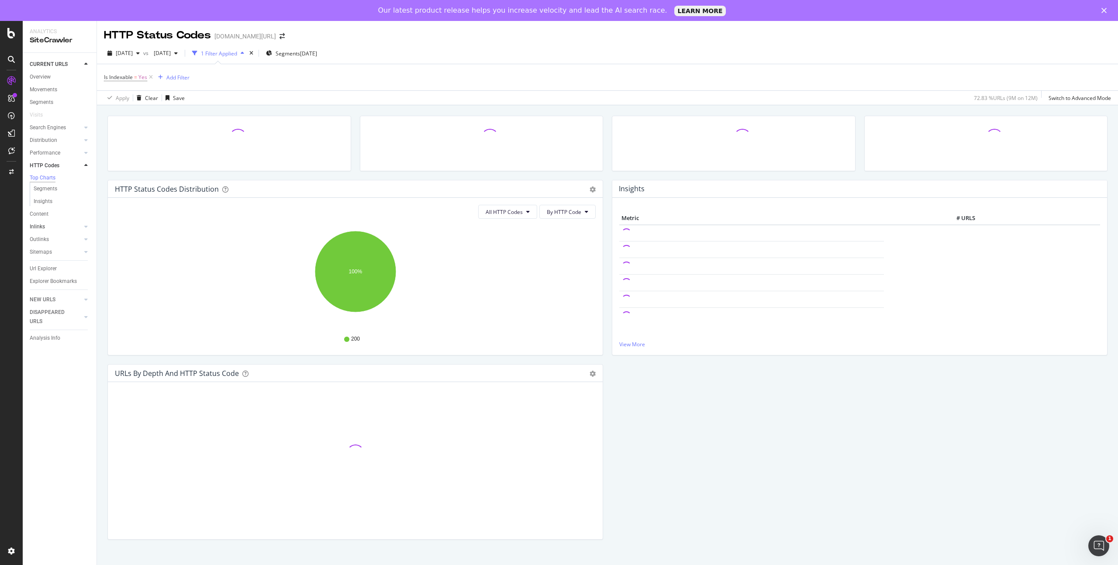
click at [63, 227] on link "Inlinks" at bounding box center [56, 226] width 52 height 9
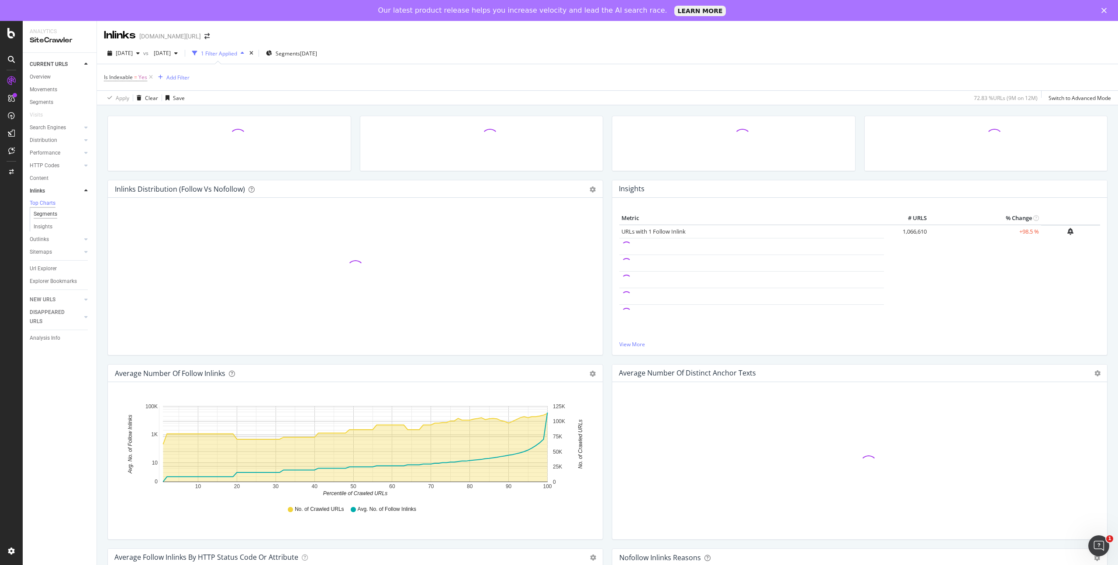
click at [53, 216] on div "Segments" at bounding box center [46, 214] width 24 height 9
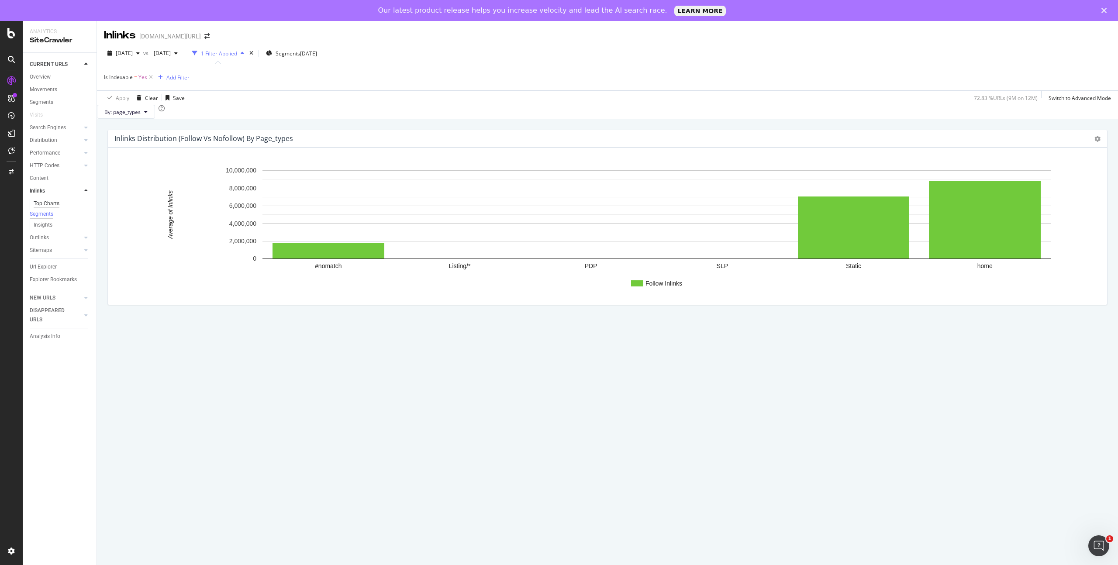
click at [54, 203] on div "Top Charts" at bounding box center [47, 203] width 26 height 9
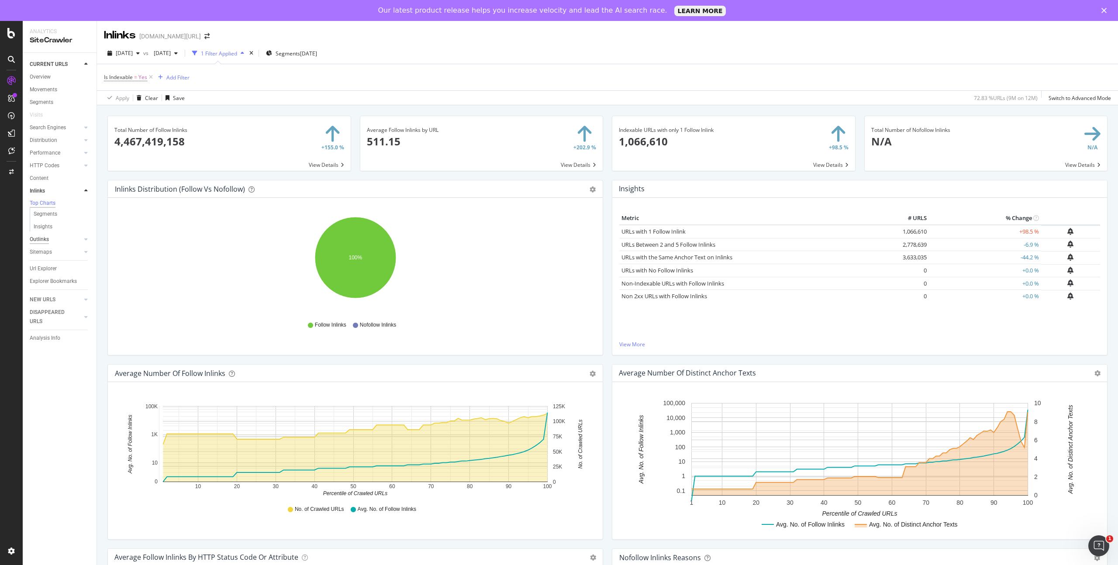
click at [46, 243] on div "Outlinks" at bounding box center [39, 239] width 19 height 9
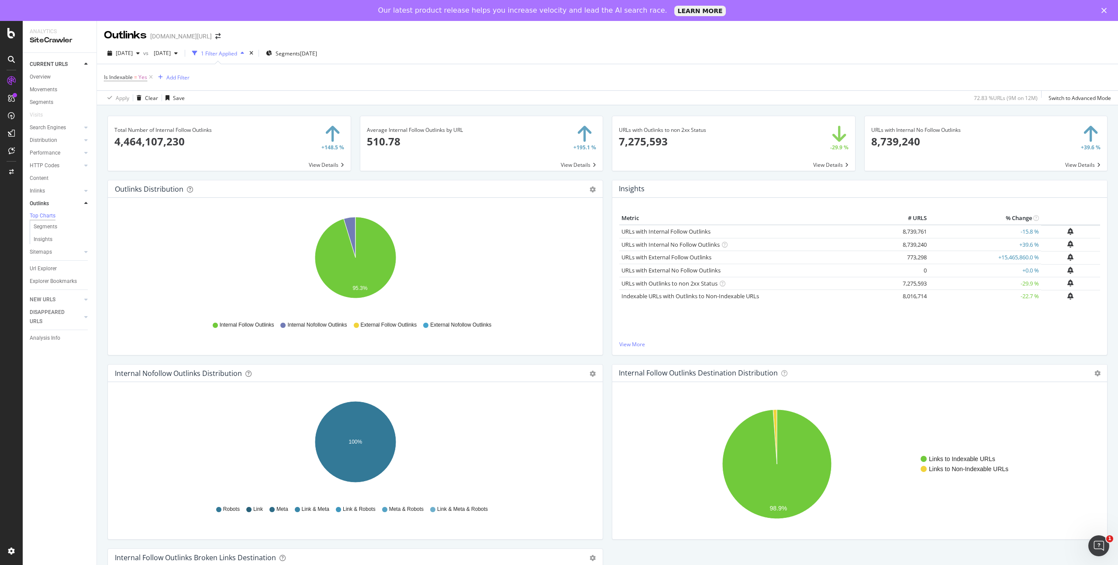
click at [86, 204] on icon at bounding box center [85, 203] width 3 height 5
click at [85, 217] on icon at bounding box center [85, 216] width 3 height 5
click at [54, 228] on div "Top Charts" at bounding box center [47, 229] width 26 height 9
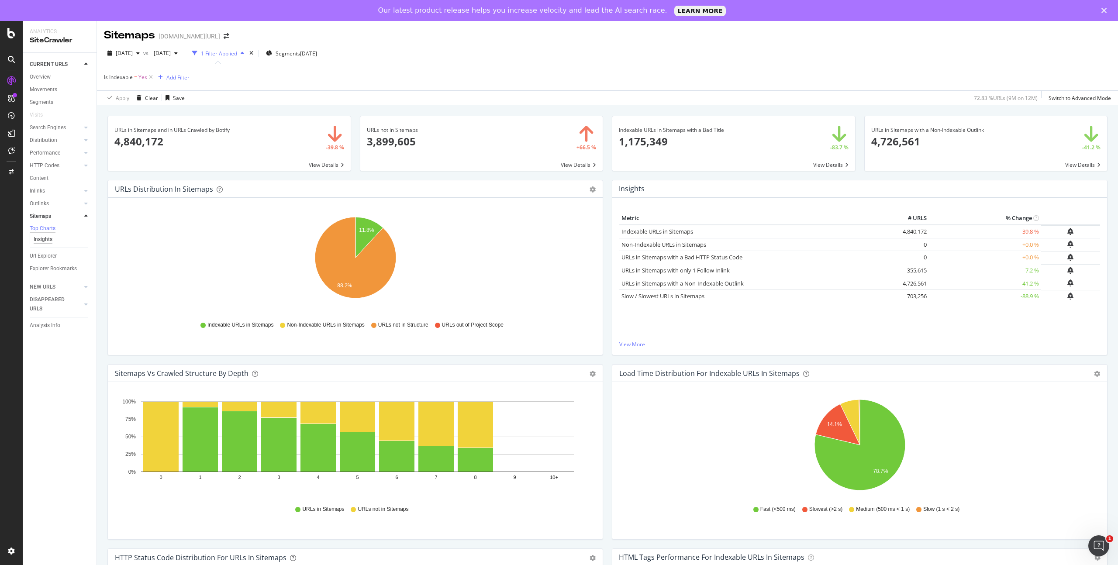
click at [48, 242] on div "Insights" at bounding box center [43, 239] width 19 height 9
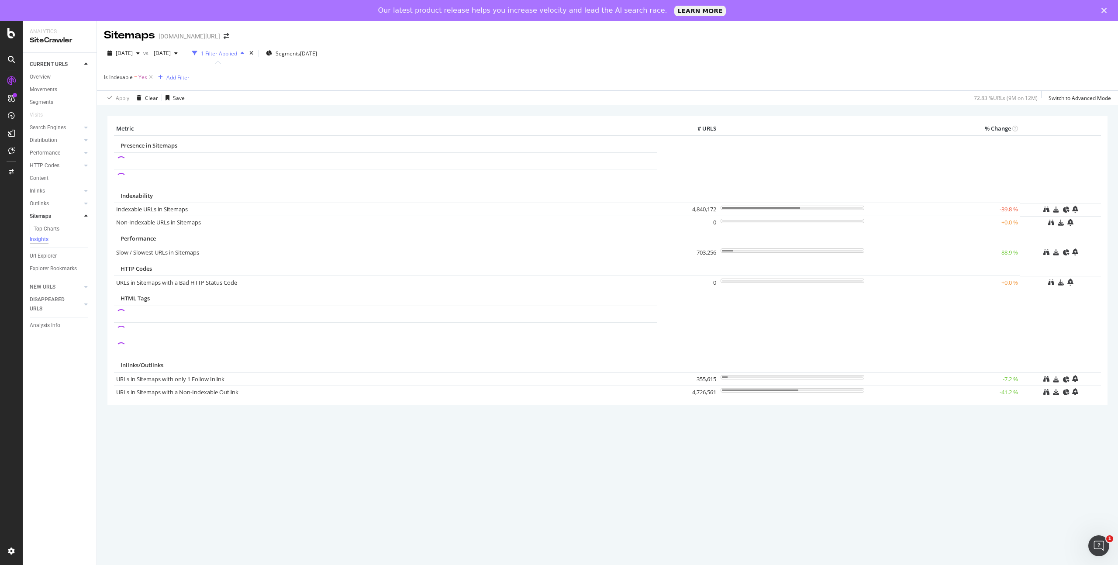
click at [85, 218] on icon at bounding box center [85, 216] width 3 height 5
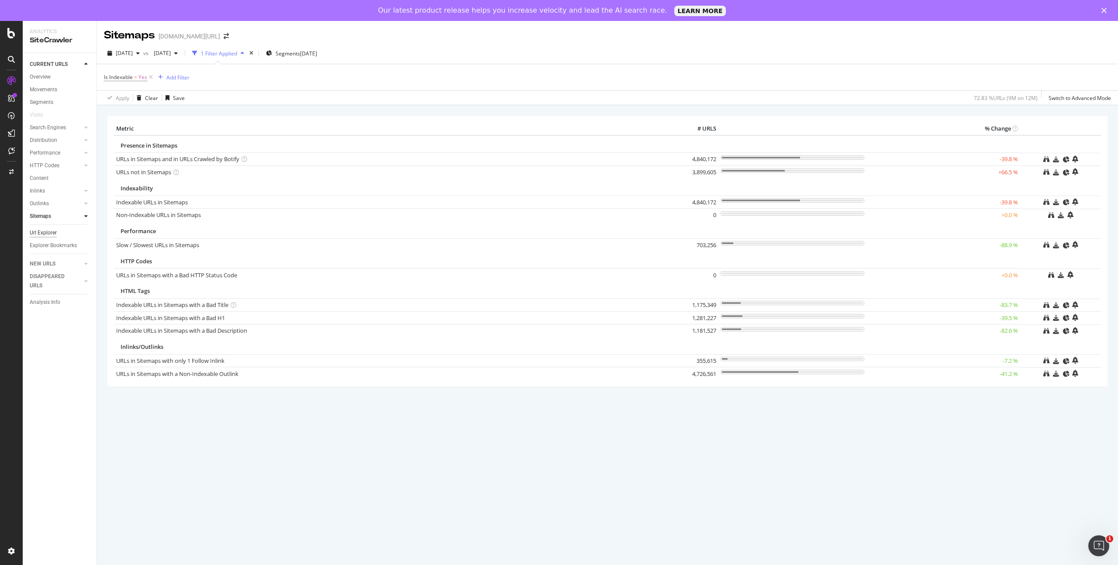
click at [55, 236] on div "Url Explorer" at bounding box center [43, 232] width 27 height 9
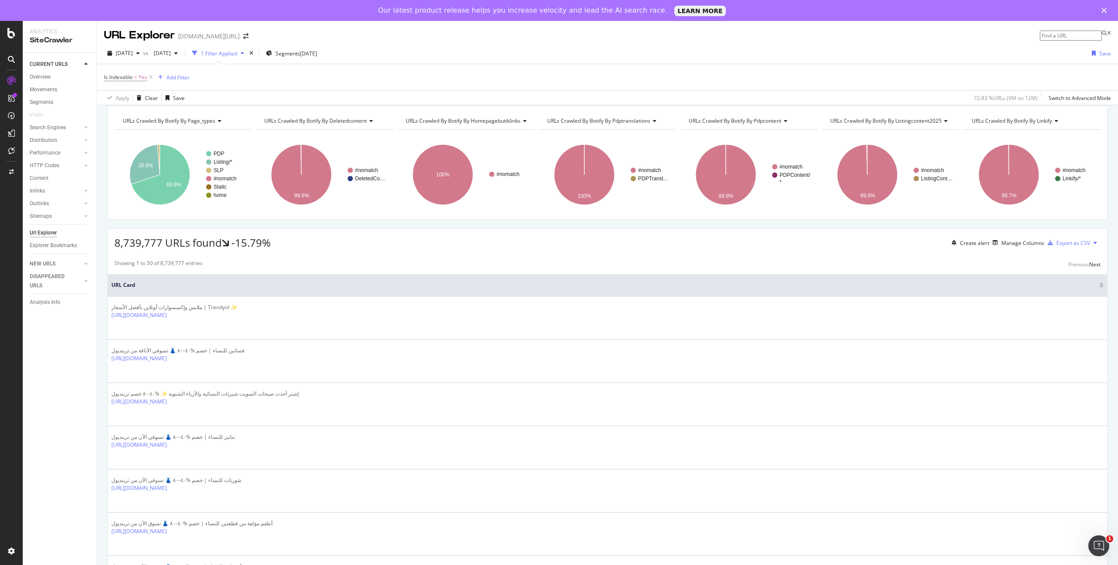
scroll to position [0, 0]
click at [57, 263] on link "NEW URLS" at bounding box center [56, 263] width 52 height 9
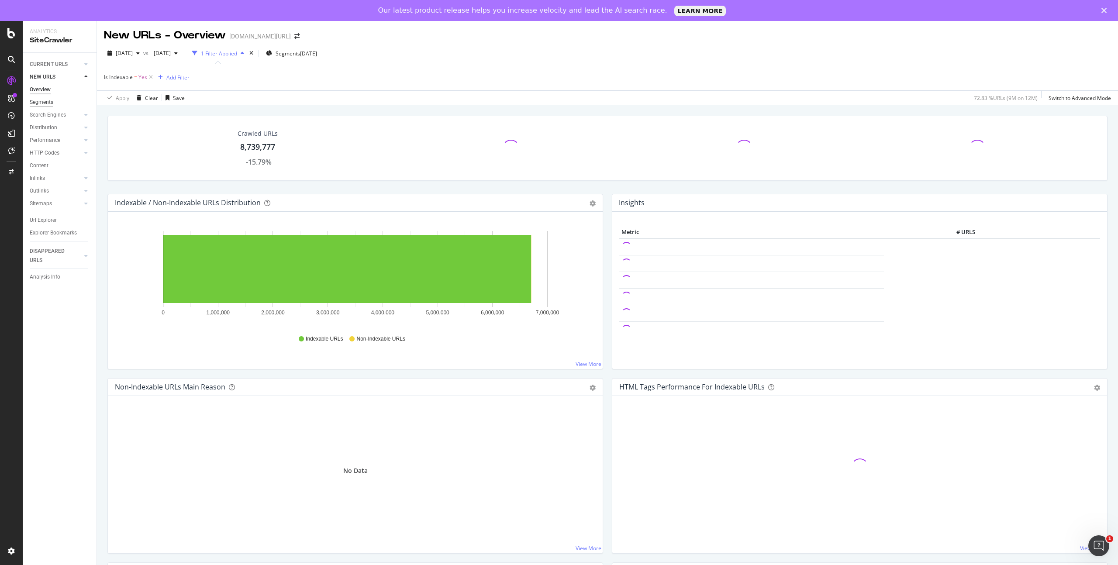
click at [46, 103] on div "Segments" at bounding box center [42, 102] width 24 height 9
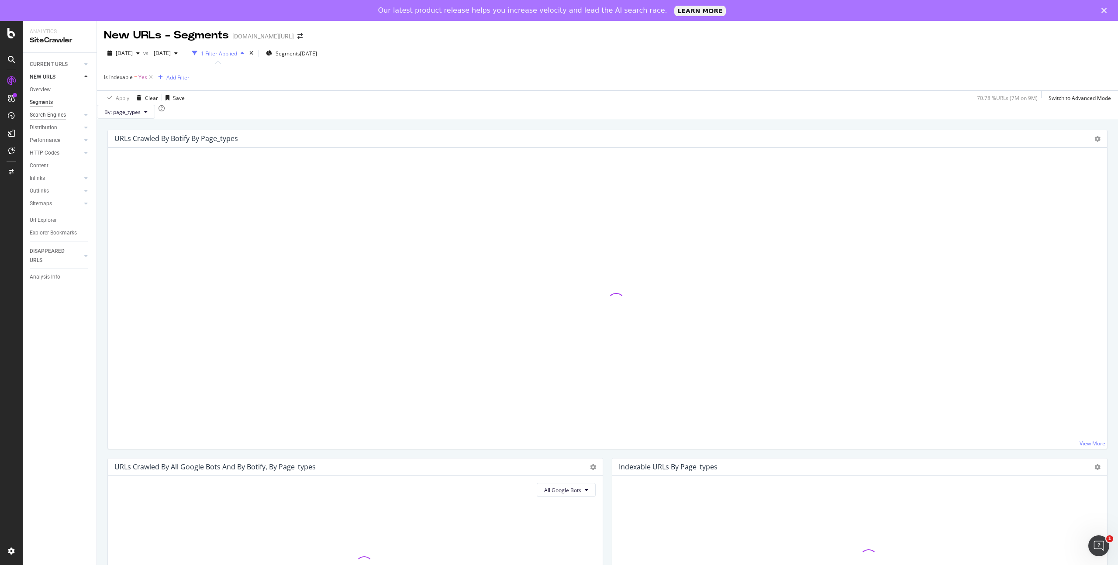
click at [52, 115] on div "Search Engines" at bounding box center [48, 115] width 36 height 9
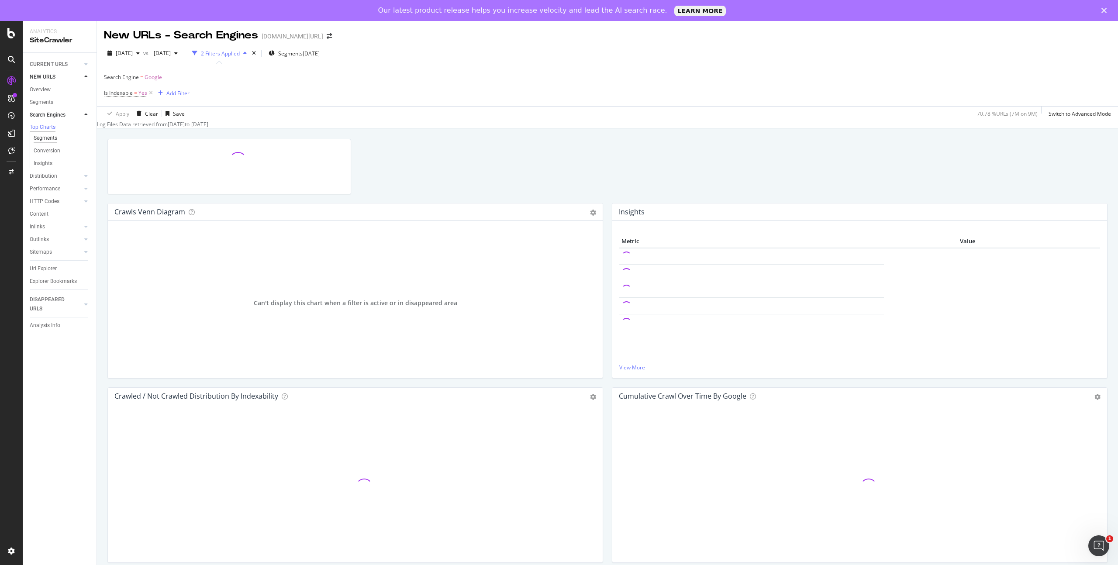
click at [51, 140] on div "Segments" at bounding box center [46, 138] width 24 height 9
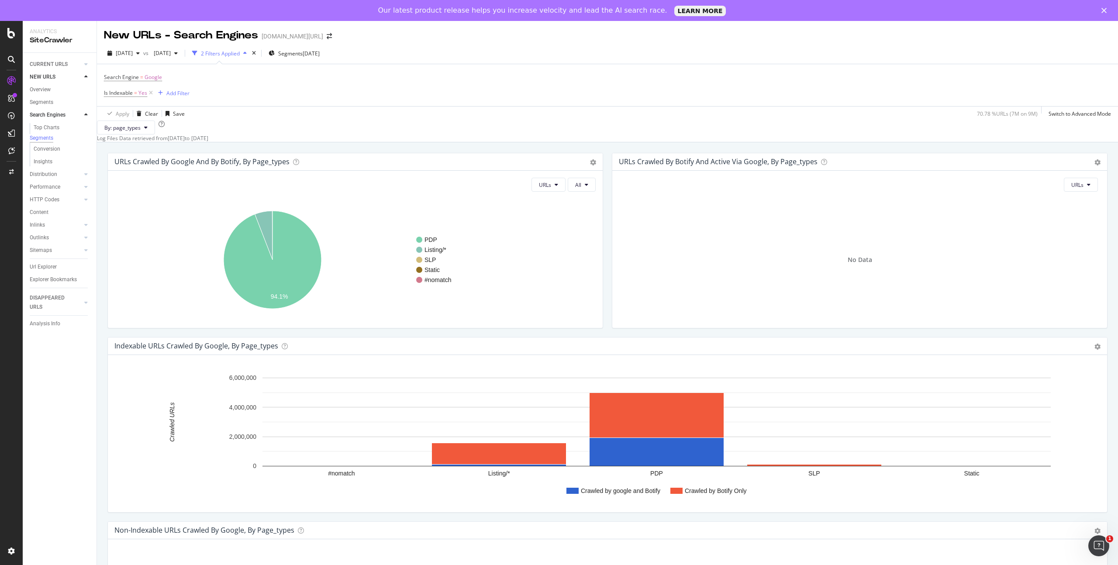
drag, startPoint x: 204, startPoint y: 92, endPoint x: 102, endPoint y: 63, distance: 105.7
click at [102, 64] on div "Search Engine = Google Is Indexable = Yes Add Filter Apply Clear Save 70.78 % U…" at bounding box center [607, 92] width 1021 height 57
drag, startPoint x: 103, startPoint y: 52, endPoint x: 401, endPoint y: 57, distance: 298.4
click at [401, 57] on div "[DATE] vs [DATE] 2 Filters Applied Segments [DATE]" at bounding box center [607, 54] width 1021 height 17
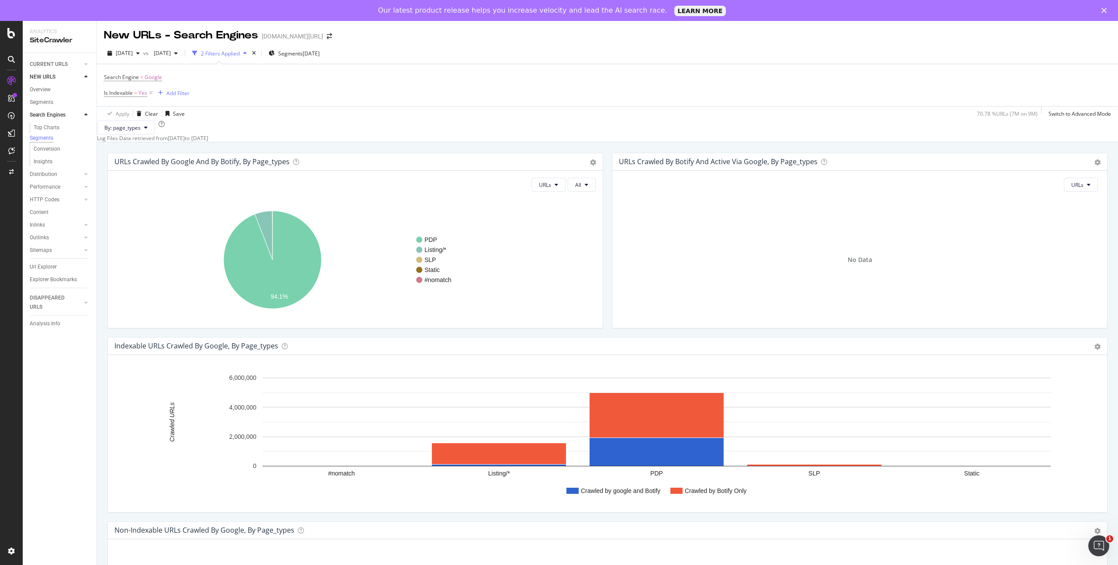
click at [405, 55] on div "[DATE] vs [DATE] 2 Filters Applied Segments [DATE]" at bounding box center [607, 54] width 1021 height 17
click at [54, 87] on link "Overview" at bounding box center [60, 89] width 61 height 9
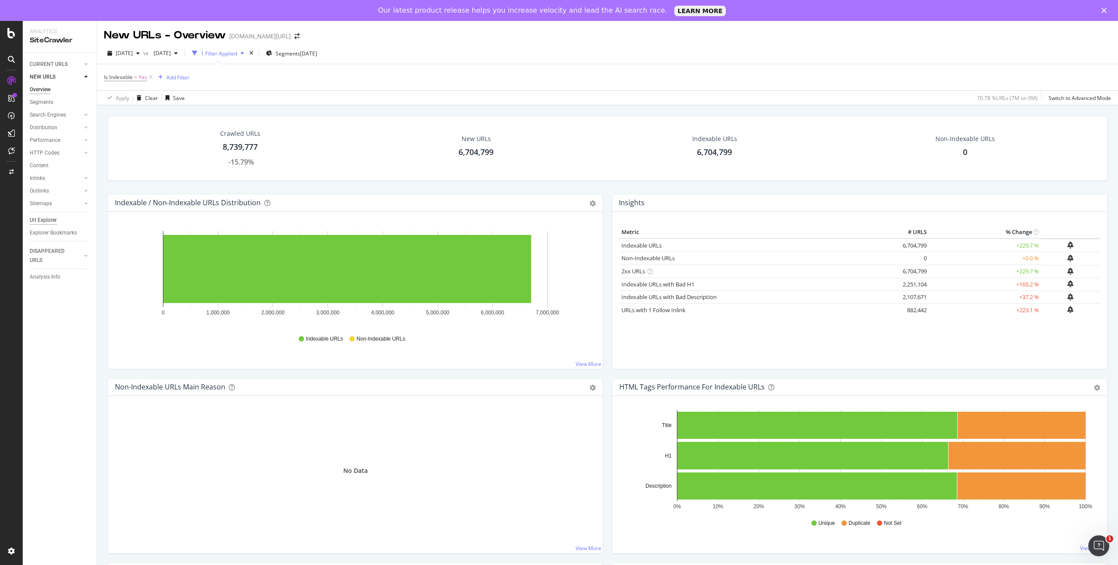
click at [46, 219] on div "Url Explorer" at bounding box center [43, 220] width 27 height 9
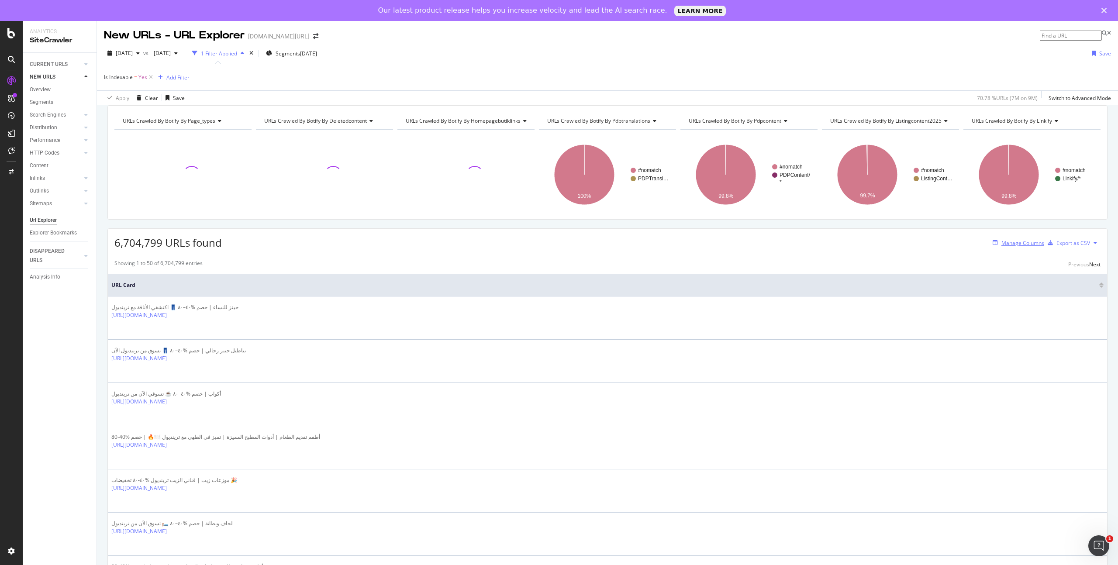
click at [1018, 247] on div "Manage Columns" at bounding box center [1023, 242] width 43 height 7
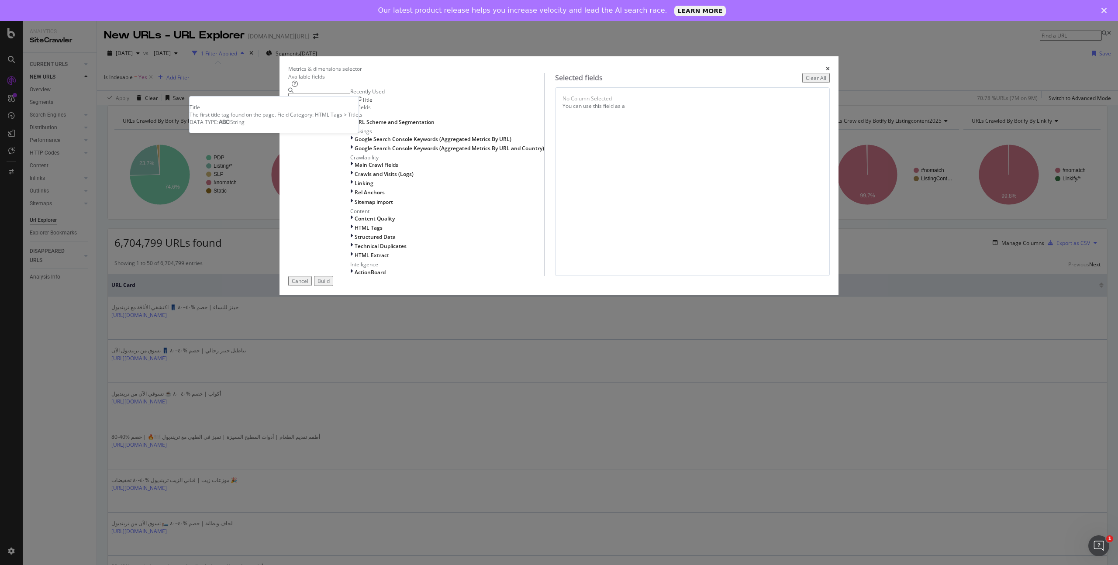
click at [373, 104] on span "Title" at bounding box center [367, 99] width 10 height 7
click at [330, 285] on div "Build" at bounding box center [324, 280] width 12 height 7
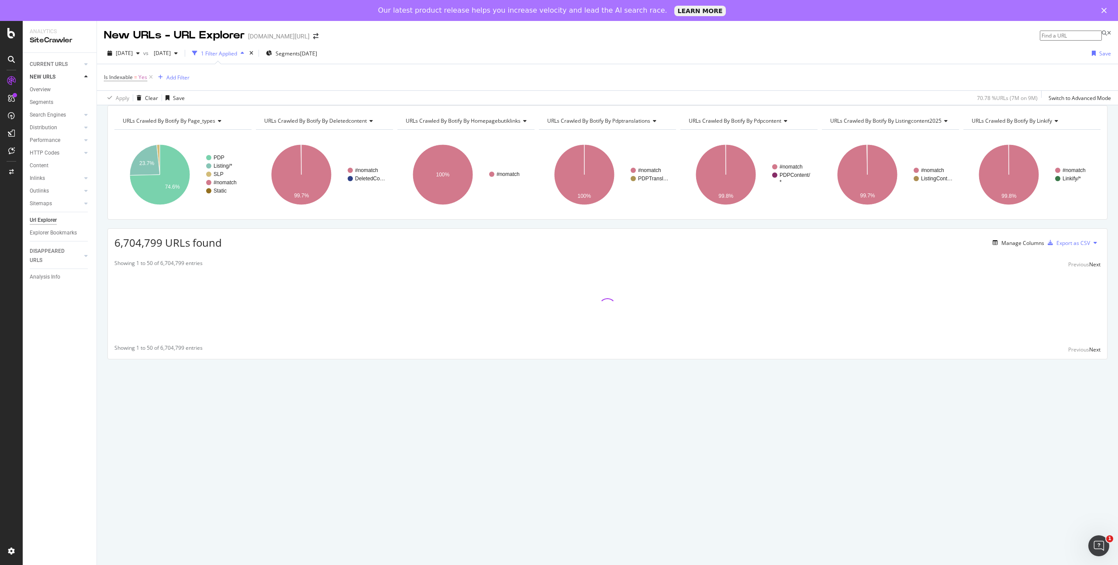
click at [599, 59] on div "[DATE] vs [DATE] 1 Filter Applied Segments [DATE] Save" at bounding box center [607, 54] width 1021 height 17
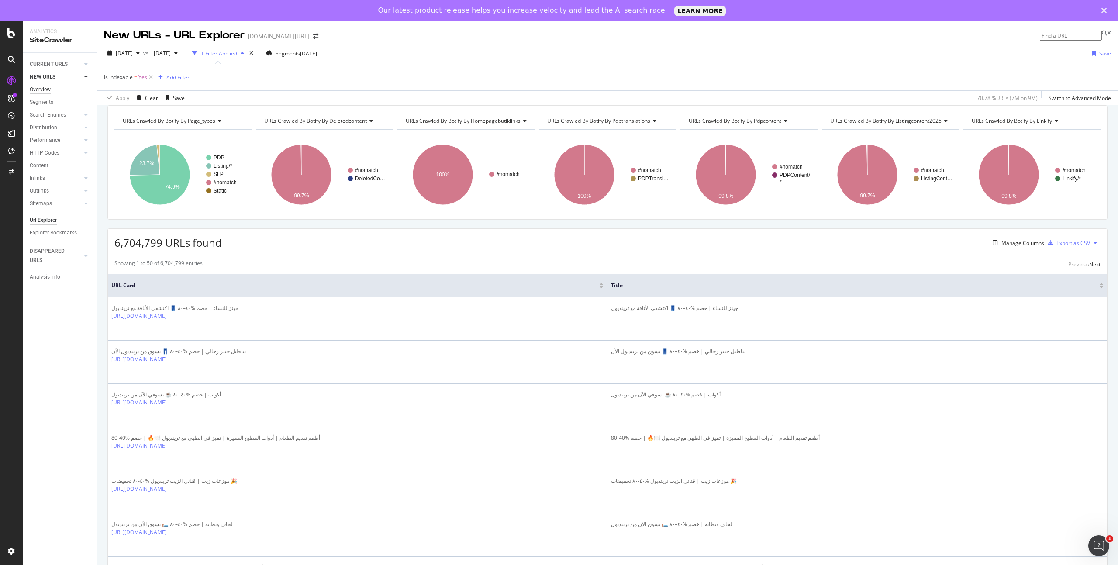
click at [43, 89] on div "Overview" at bounding box center [40, 89] width 21 height 9
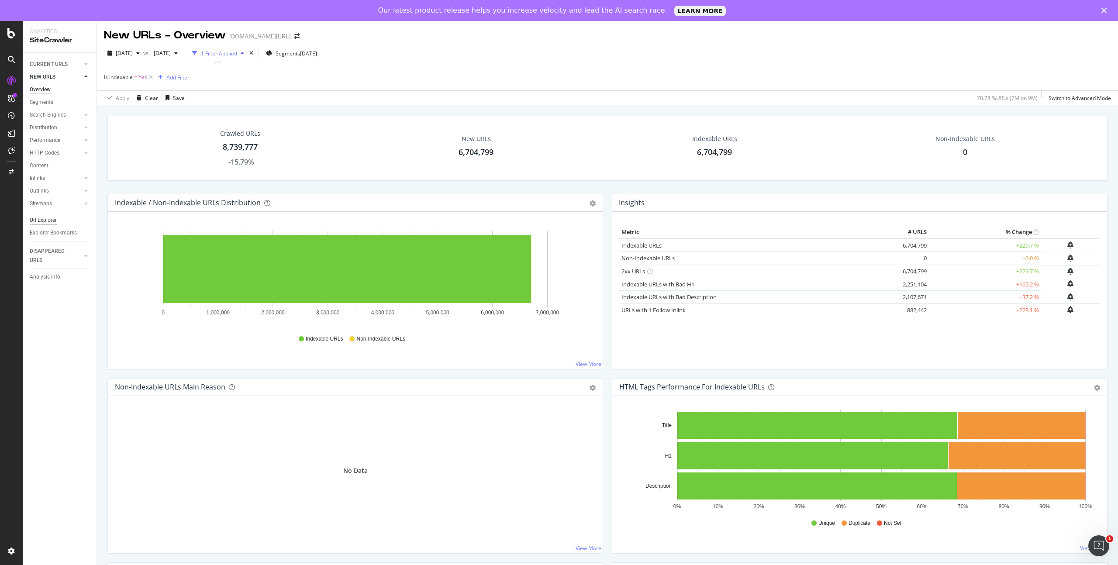
click at [49, 220] on div "Url Explorer" at bounding box center [43, 220] width 27 height 9
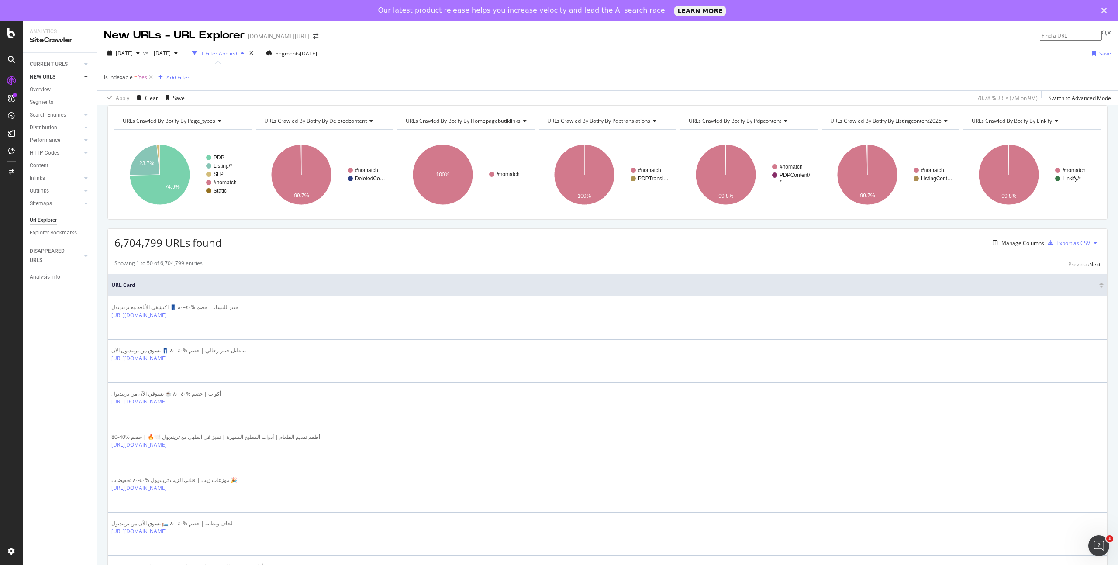
click at [248, 53] on div "button" at bounding box center [242, 53] width 10 height 5
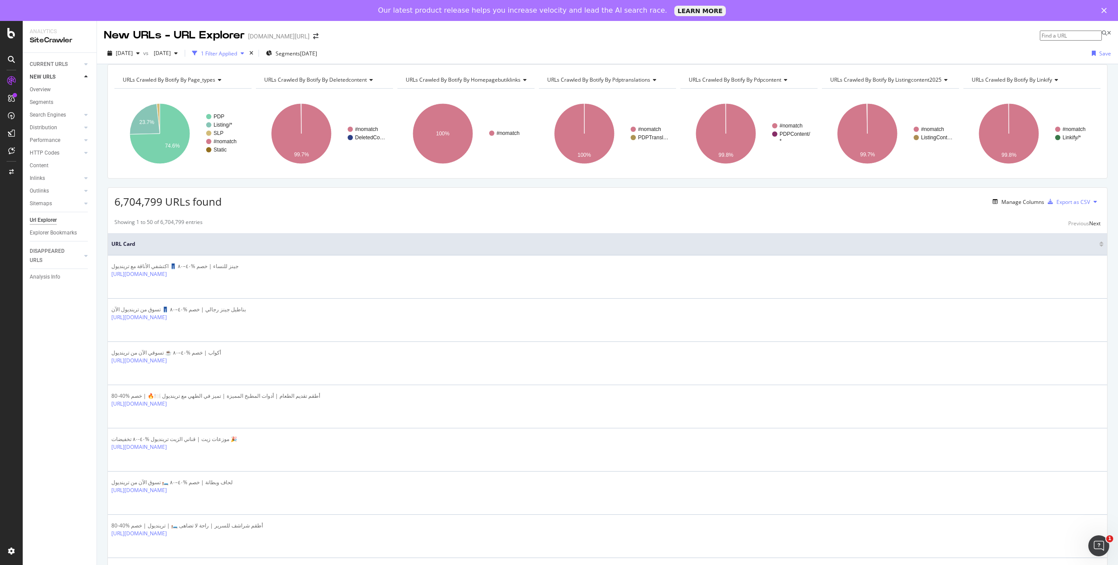
click at [237, 55] on div "1 Filter Applied" at bounding box center [219, 53] width 36 height 7
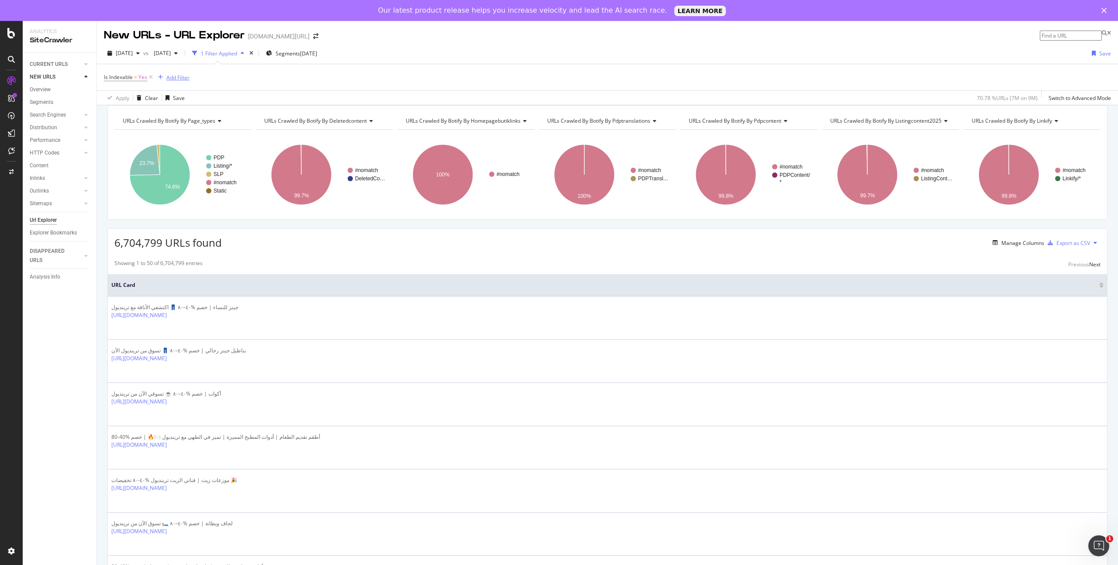
click at [175, 77] on div "Add Filter" at bounding box center [177, 77] width 23 height 7
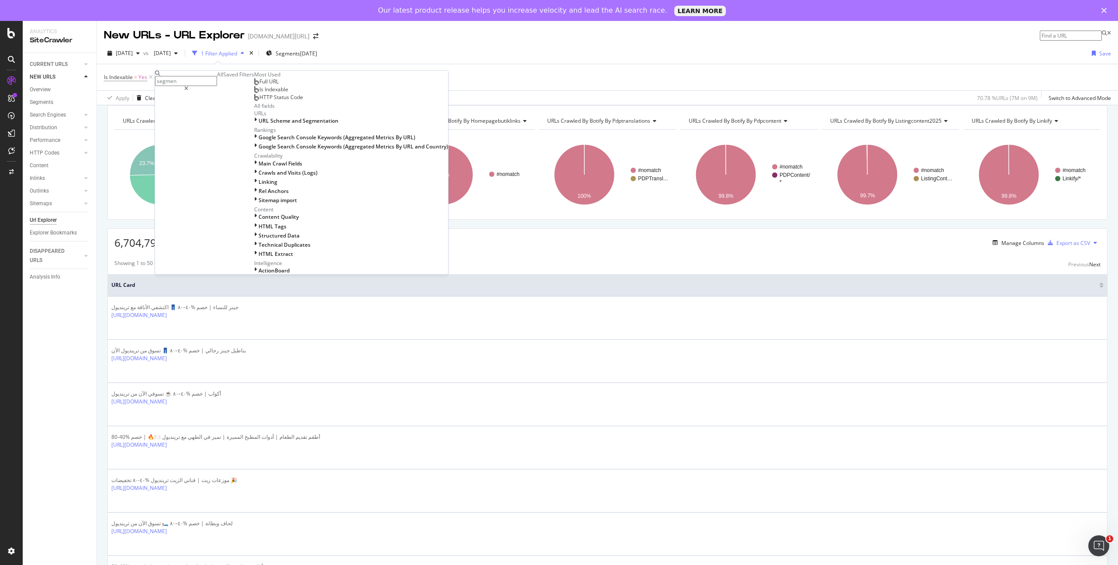
type input "segment"
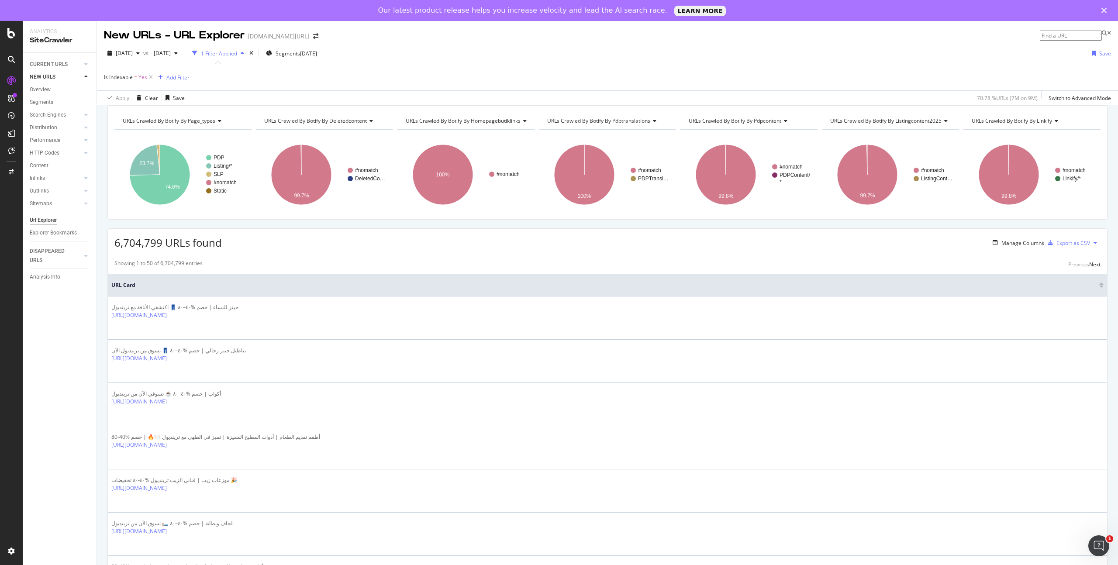
click at [372, 95] on div "Apply Clear Save 70.78 % URLs ( 7M on 9M ) Switch to Advanced Mode" at bounding box center [607, 97] width 1021 height 14
click at [300, 55] on span "Segments" at bounding box center [288, 53] width 24 height 7
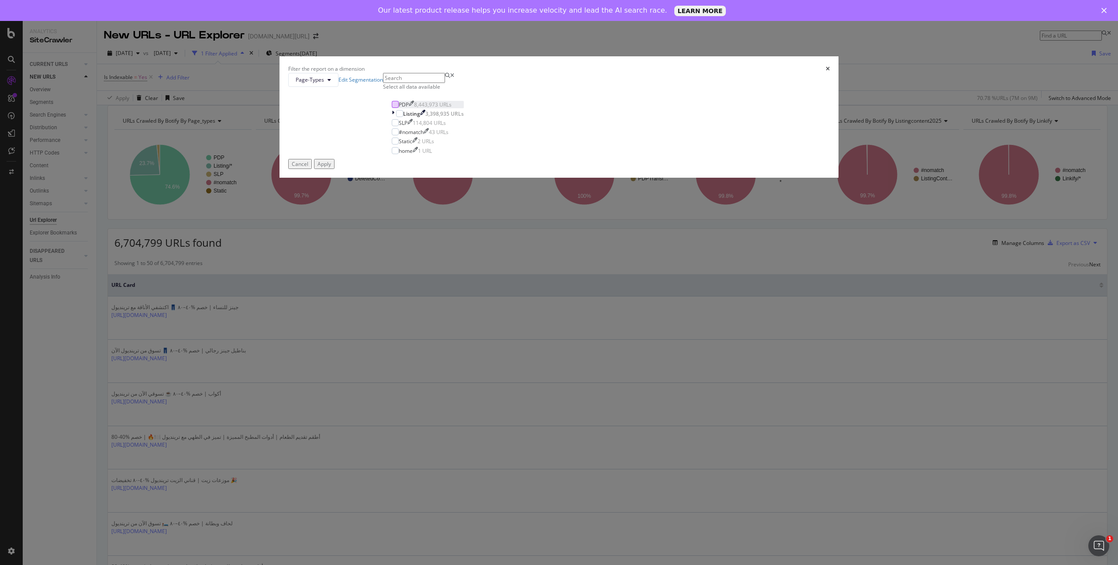
click at [399, 108] on div "modal" at bounding box center [395, 104] width 7 height 7
click at [331, 168] on div "Apply" at bounding box center [325, 163] width 14 height 7
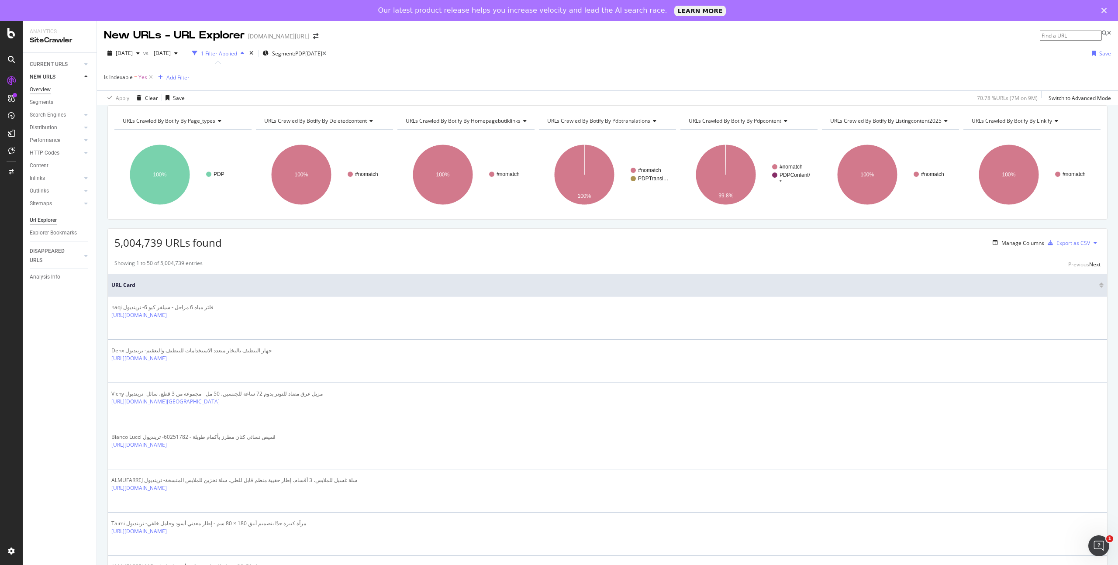
click at [48, 88] on div "Overview" at bounding box center [40, 89] width 21 height 9
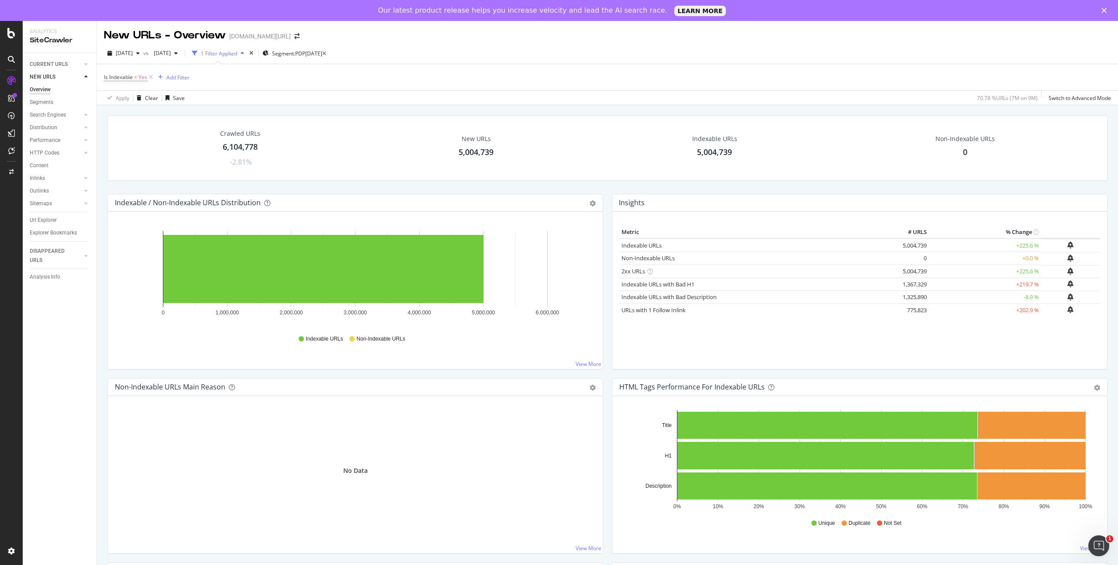
click at [409, 59] on div "[DATE] vs [DATE] 1 Filter Applied Segment: PDP [DATE]" at bounding box center [607, 54] width 1021 height 17
click at [326, 52] on icon at bounding box center [324, 53] width 4 height 5
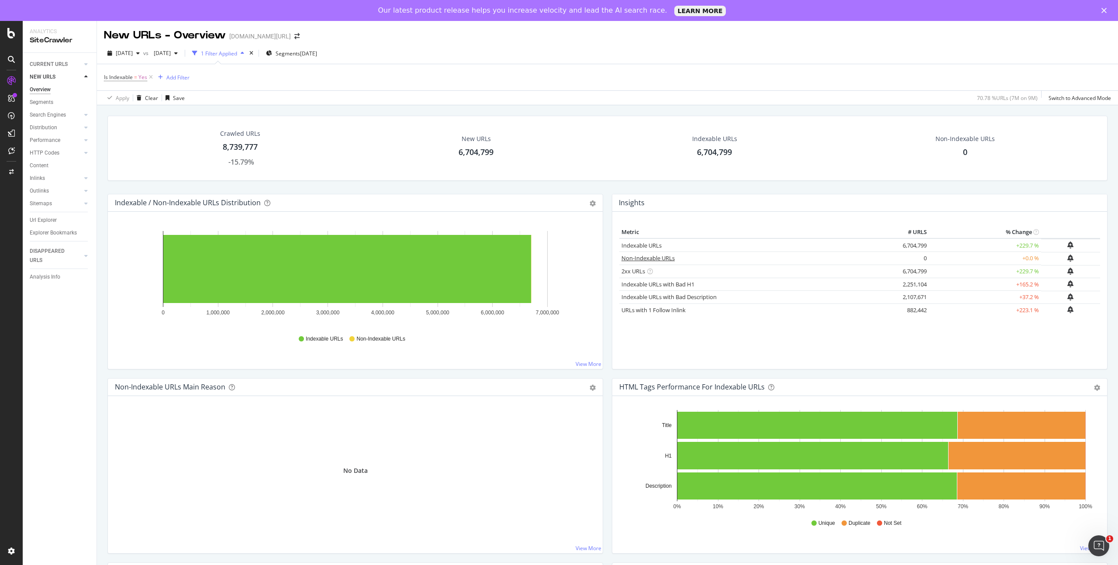
click at [647, 257] on link "Non-Indexable URLs" at bounding box center [648, 258] width 53 height 8
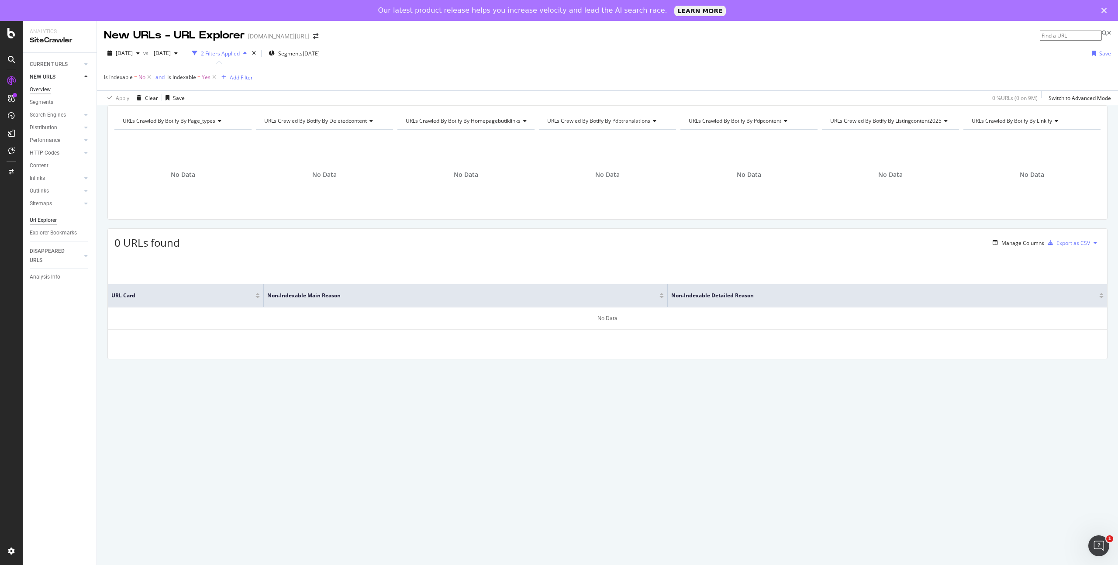
click at [49, 90] on div "Overview" at bounding box center [40, 89] width 21 height 9
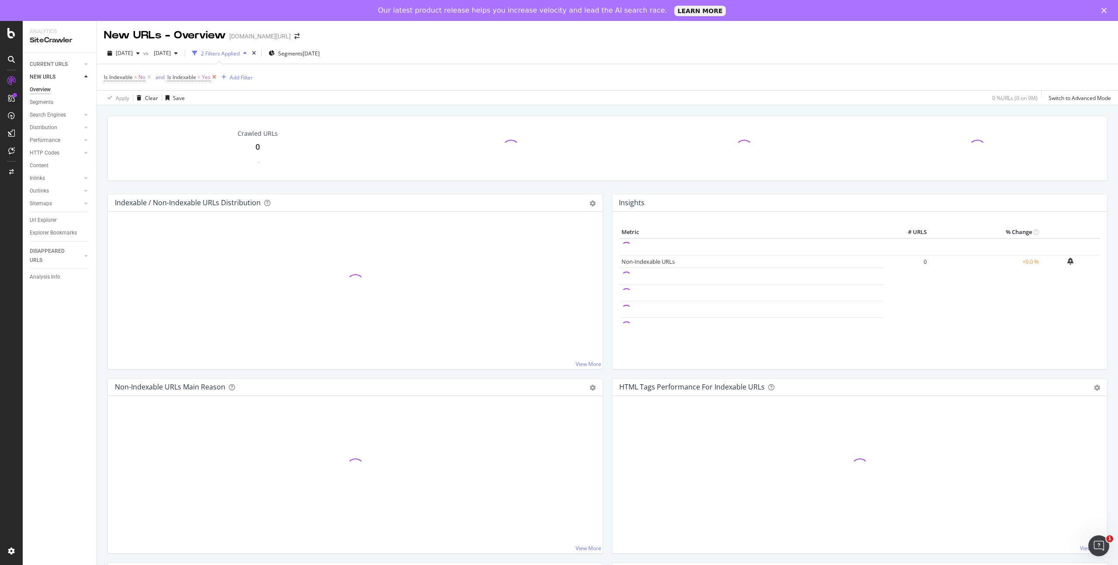
click at [214, 77] on icon at bounding box center [214, 77] width 7 height 9
click at [150, 77] on icon at bounding box center [148, 77] width 7 height 9
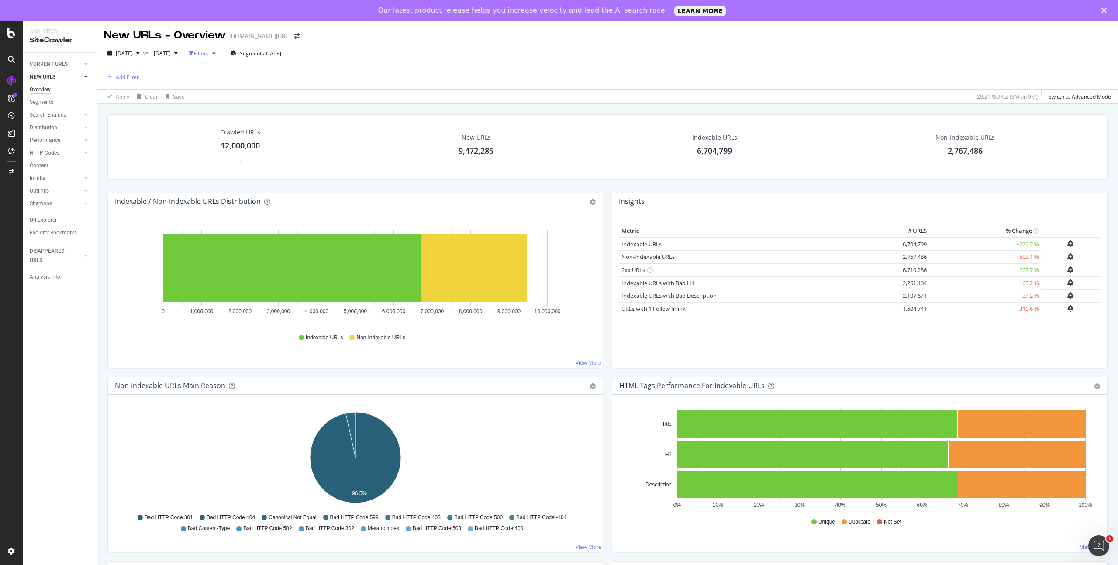
click at [216, 52] on icon "button" at bounding box center [213, 53] width 3 height 5
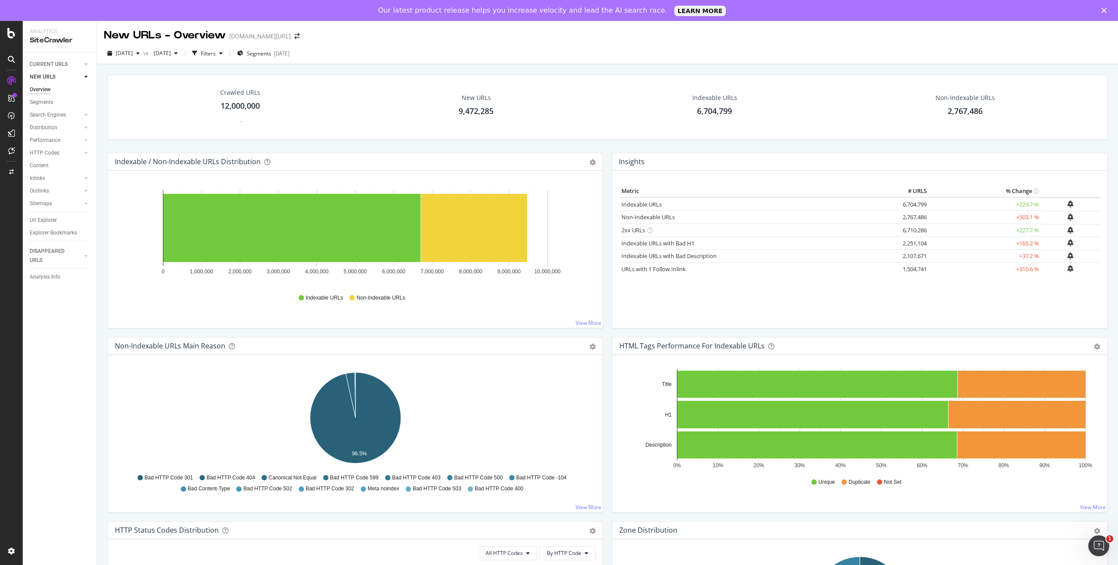
click at [84, 74] on icon at bounding box center [85, 76] width 3 height 5
click at [85, 63] on icon at bounding box center [85, 64] width 3 height 5
click at [48, 79] on div "Overview" at bounding box center [40, 77] width 21 height 9
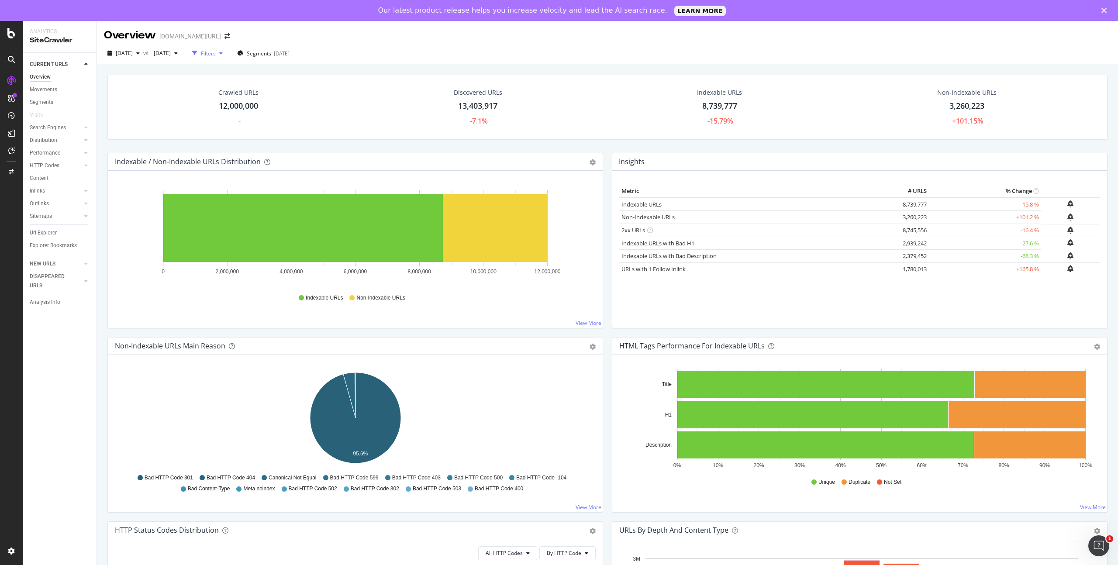
click at [226, 52] on div "button" at bounding box center [221, 53] width 10 height 5
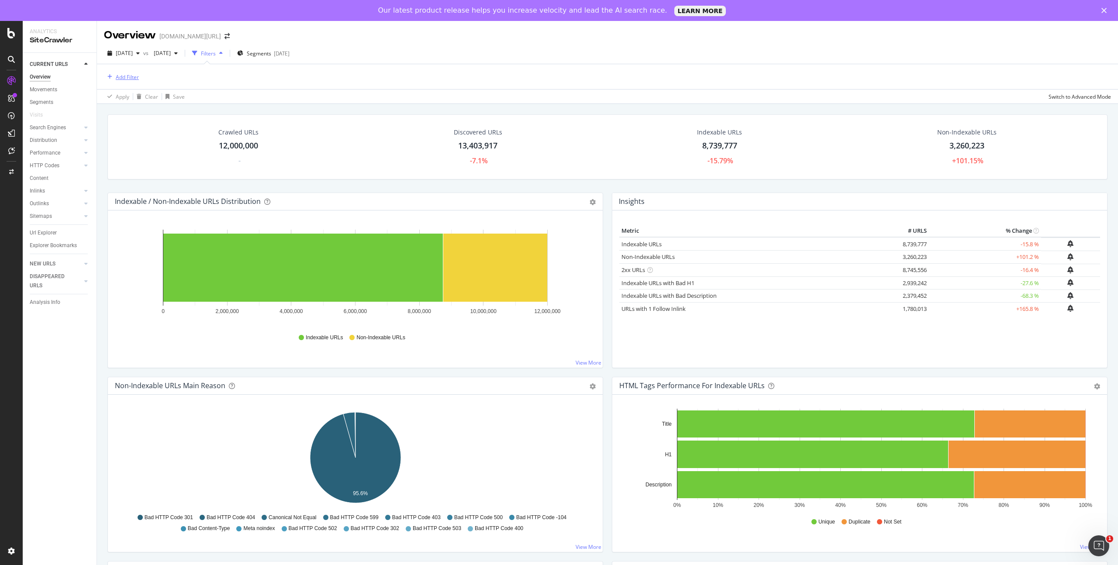
click at [123, 80] on div "Add Filter" at bounding box center [127, 76] width 23 height 7
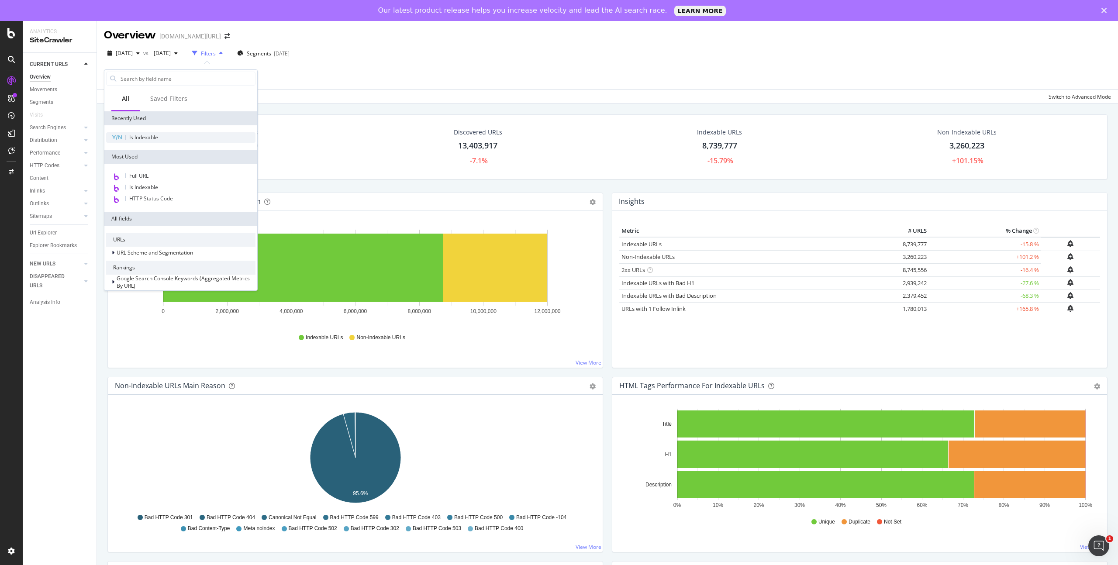
click at [150, 136] on span "Is Indexable" at bounding box center [143, 137] width 29 height 7
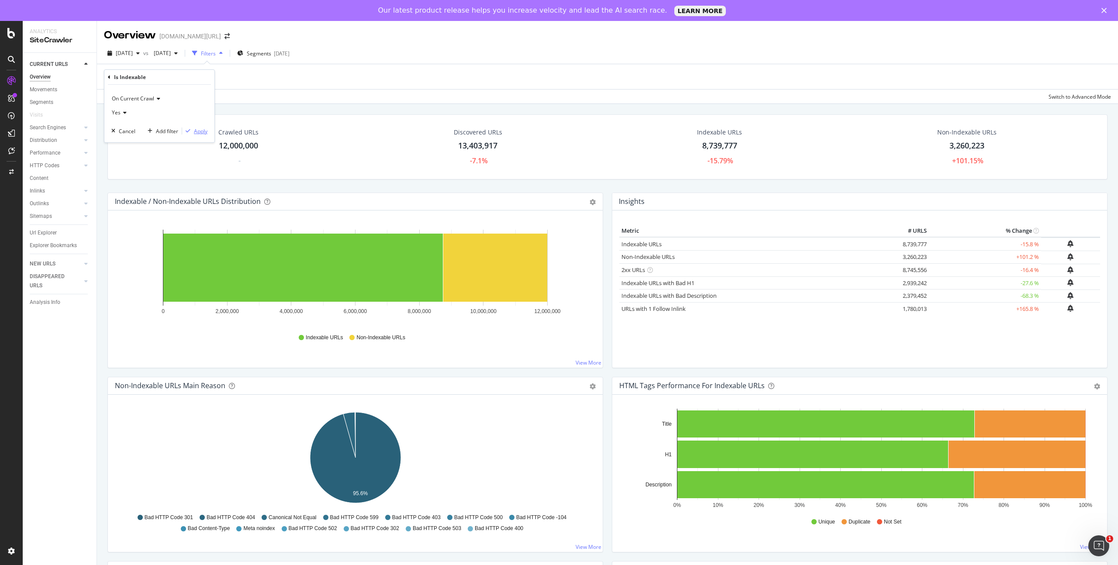
click at [199, 131] on div "Apply" at bounding box center [201, 131] width 14 height 7
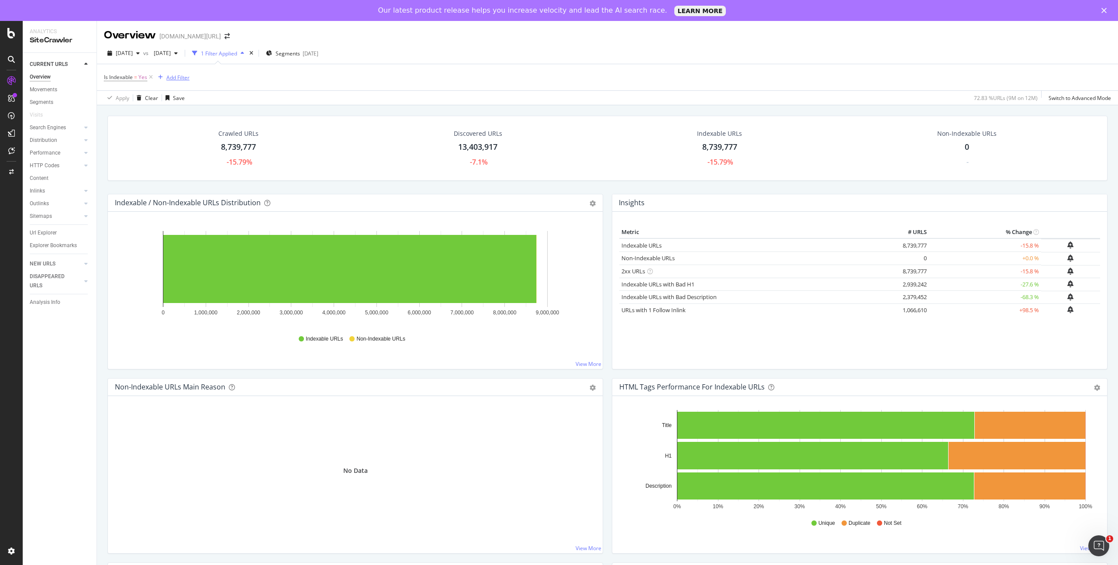
click at [177, 75] on div "Add Filter" at bounding box center [177, 77] width 23 height 7
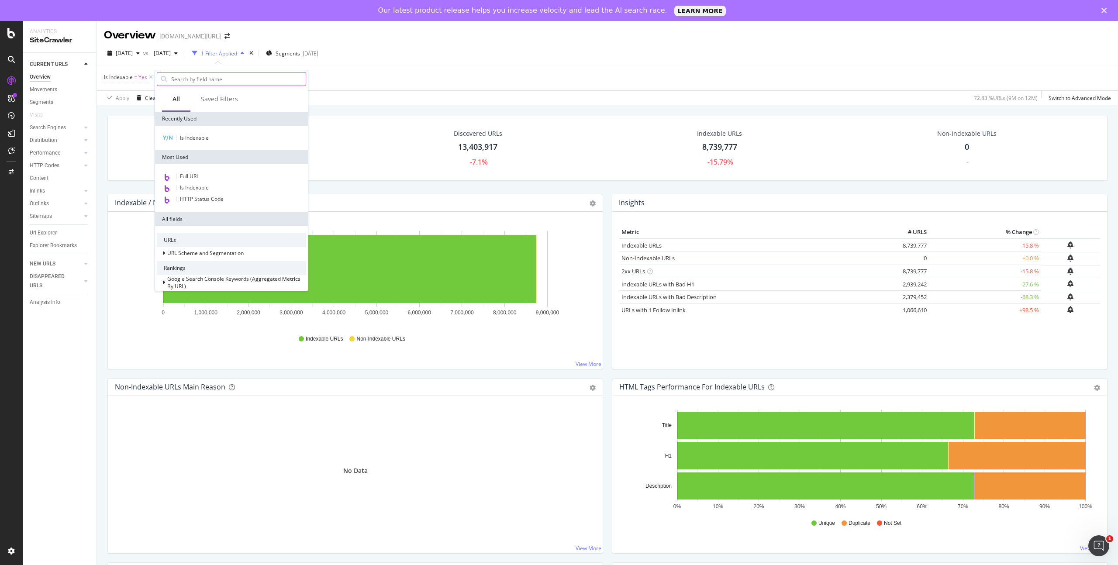
click at [190, 78] on input "text" at bounding box center [237, 79] width 135 height 13
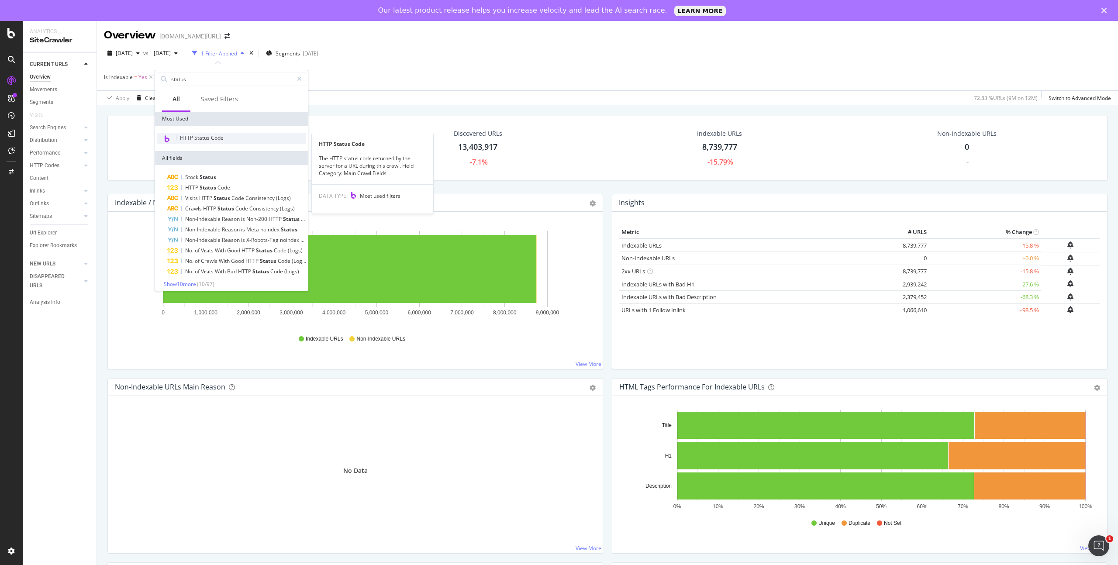
type input "status"
click at [221, 140] on span "HTTP Status Code" at bounding box center [202, 137] width 44 height 7
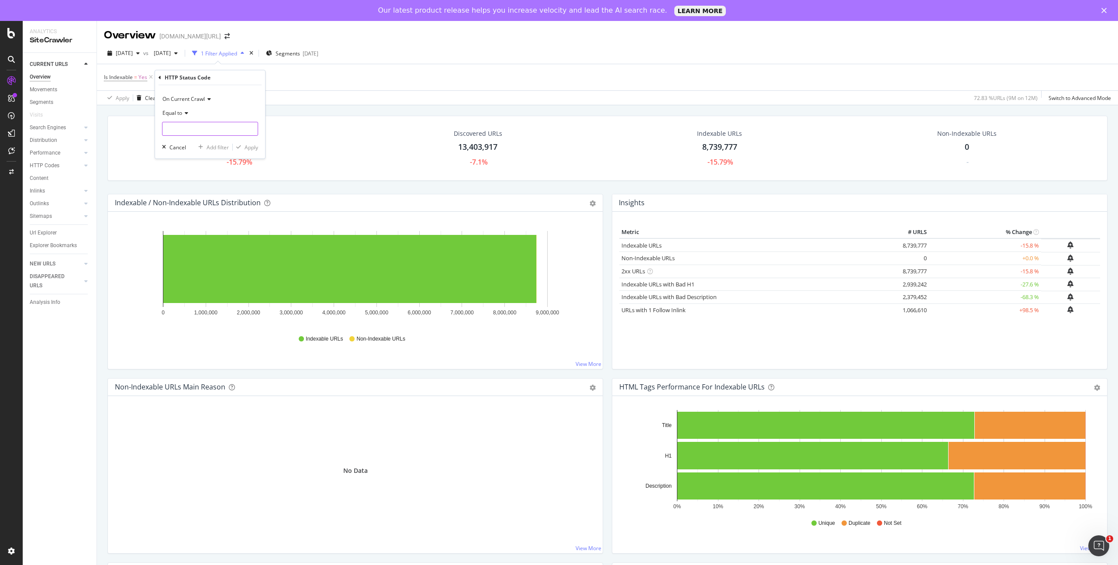
click at [207, 130] on input "number" at bounding box center [210, 129] width 96 height 14
type input "200"
click at [185, 138] on span "200" at bounding box center [192, 140] width 54 height 7
click at [252, 148] on div "Apply" at bounding box center [252, 147] width 14 height 7
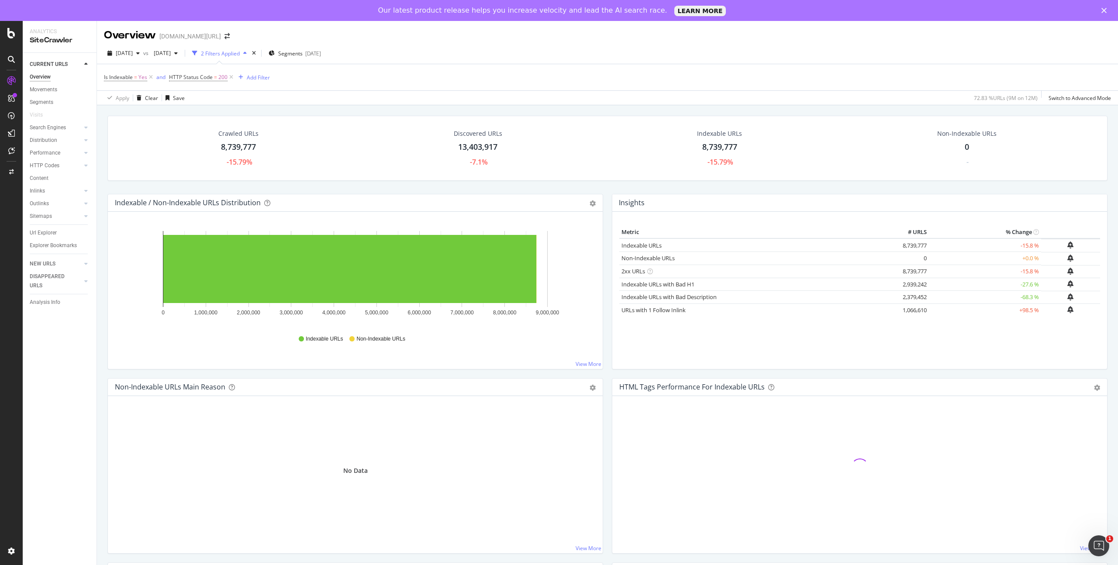
click at [470, 149] on div "13,403,917" at bounding box center [477, 147] width 39 height 11
